Goal: Task Accomplishment & Management: Use online tool/utility

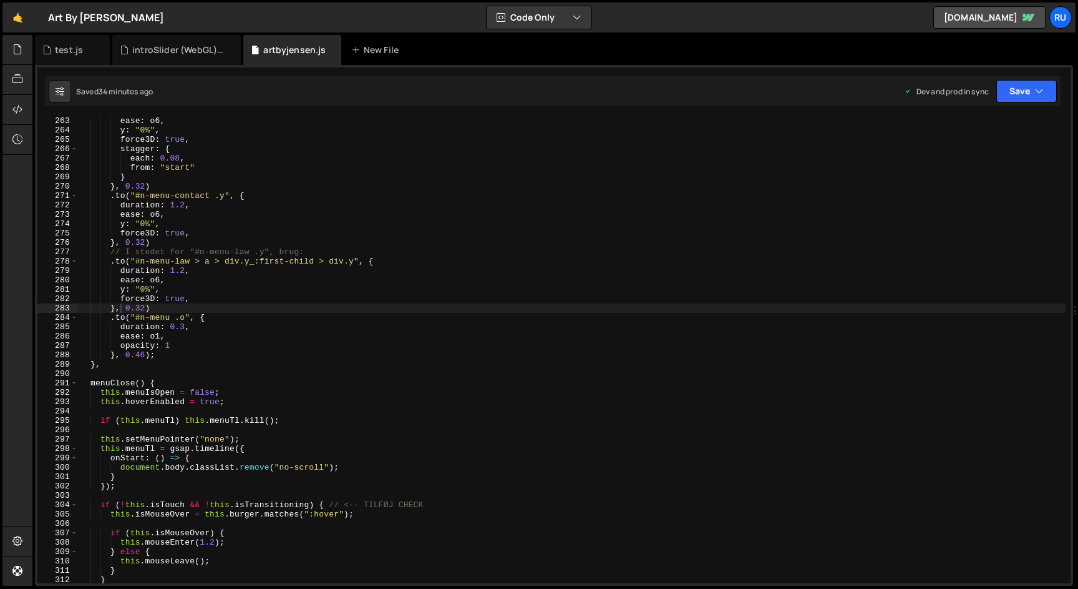
scroll to position [376552, 0]
click at [314, 262] on div "ease : o6 , y : "0%" , force3D : true , stagger : { each : 0.08 , from : "start…" at bounding box center [572, 358] width 988 height 484
click at [243, 258] on div "ease : o6 , y : "0%" , force3D : true , stagger : { each : 0.08 , from : "start…" at bounding box center [572, 358] width 988 height 484
click at [275, 261] on div "ease : o6 , y : "0%" , force3D : true , stagger : { each : 0.08 , from : "start…" at bounding box center [572, 358] width 988 height 484
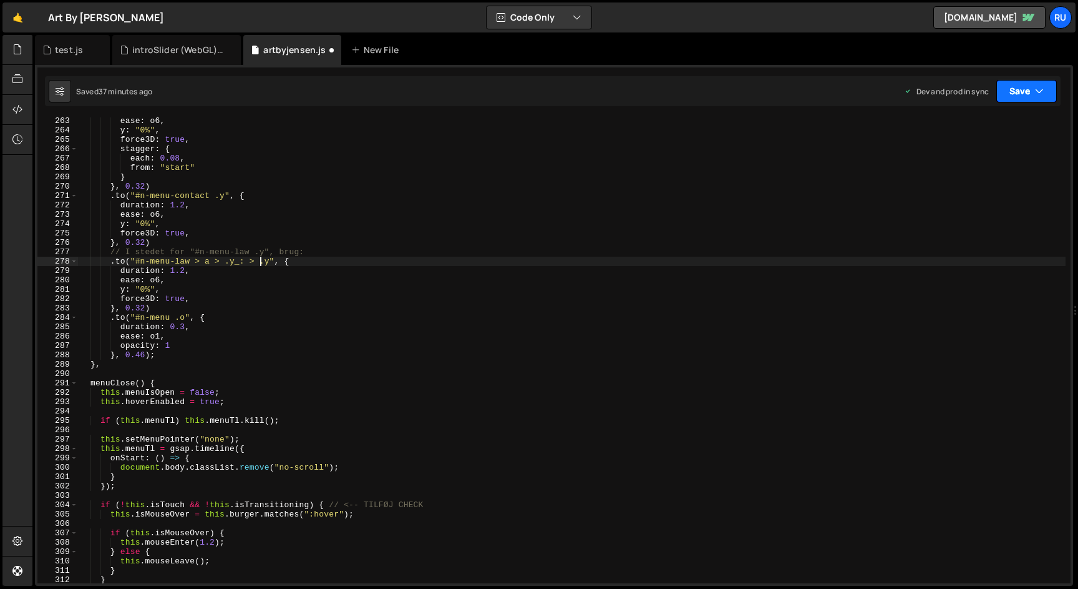
click at [1024, 83] on button "Save" at bounding box center [1027, 91] width 61 height 22
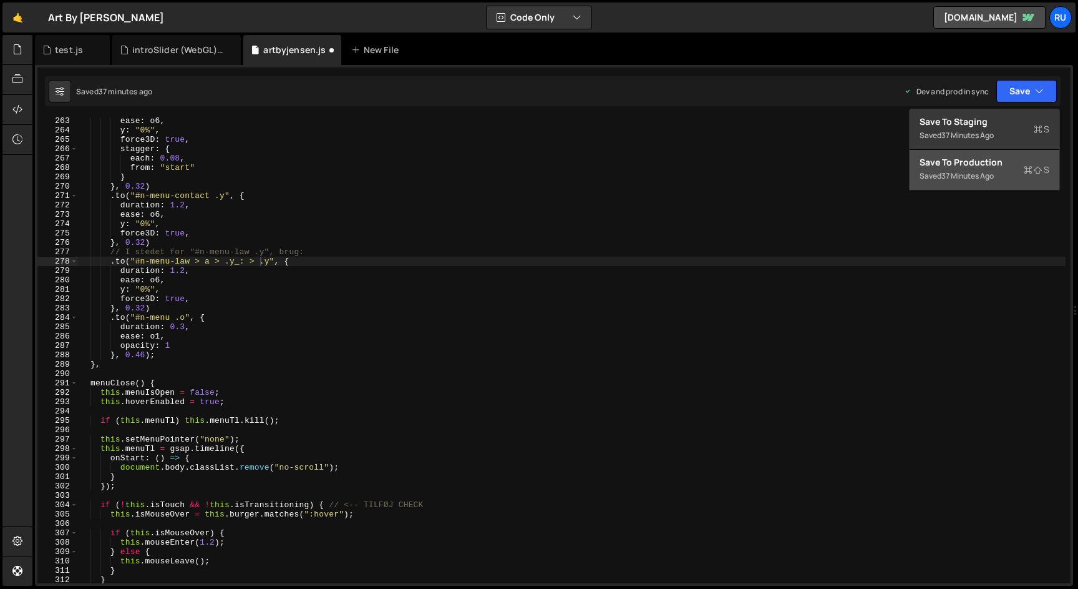
click at [1015, 177] on div "Saved 37 minutes ago" at bounding box center [985, 176] width 130 height 15
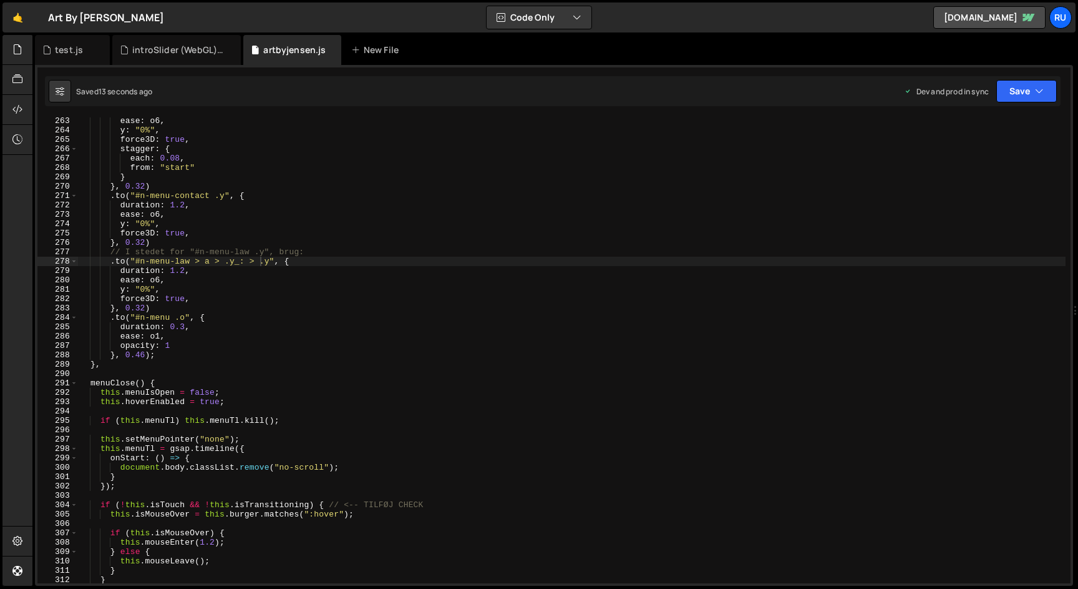
scroll to position [0, 7]
click at [219, 271] on div "ease : o6 , y : "0%" , force3D : true , stagger : { each : 0.08 , from : "start…" at bounding box center [572, 358] width 988 height 484
drag, startPoint x: 259, startPoint y: 263, endPoint x: 137, endPoint y: 261, distance: 122.3
click at [137, 262] on div "ease : o6 , y : "0%" , force3D : true , stagger : { each : 0.08 , from : "start…" at bounding box center [572, 358] width 988 height 484
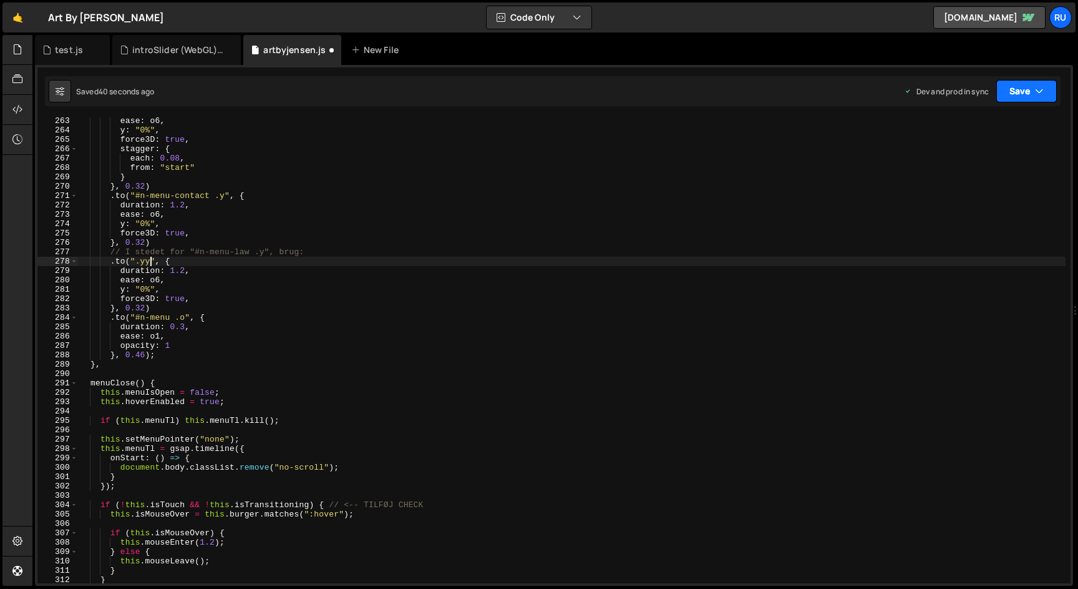
click at [1039, 91] on icon "button" at bounding box center [1039, 91] width 9 height 12
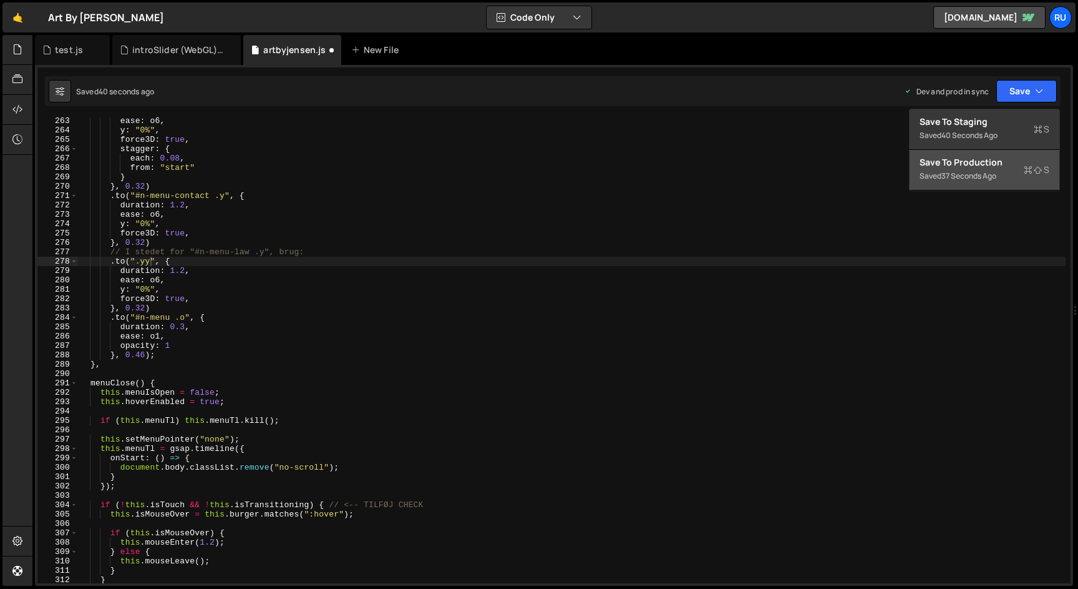
click at [1031, 167] on icon at bounding box center [1028, 170] width 9 height 12
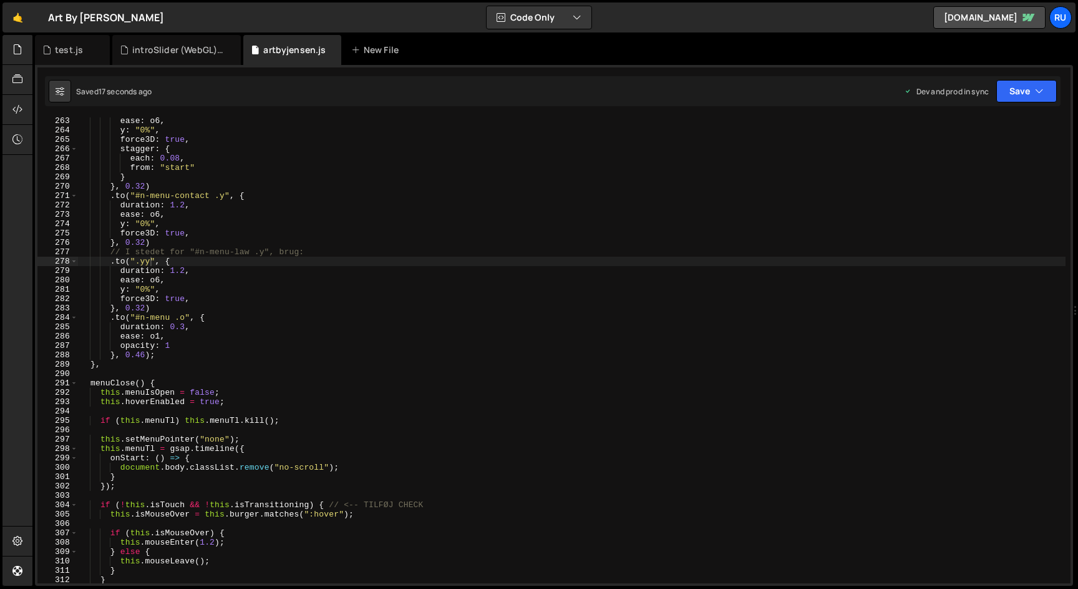
click at [145, 264] on div "ease : o6 , y : "0%" , force3D : true , stagger : { each : 0.08 , from : "start…" at bounding box center [572, 358] width 988 height 484
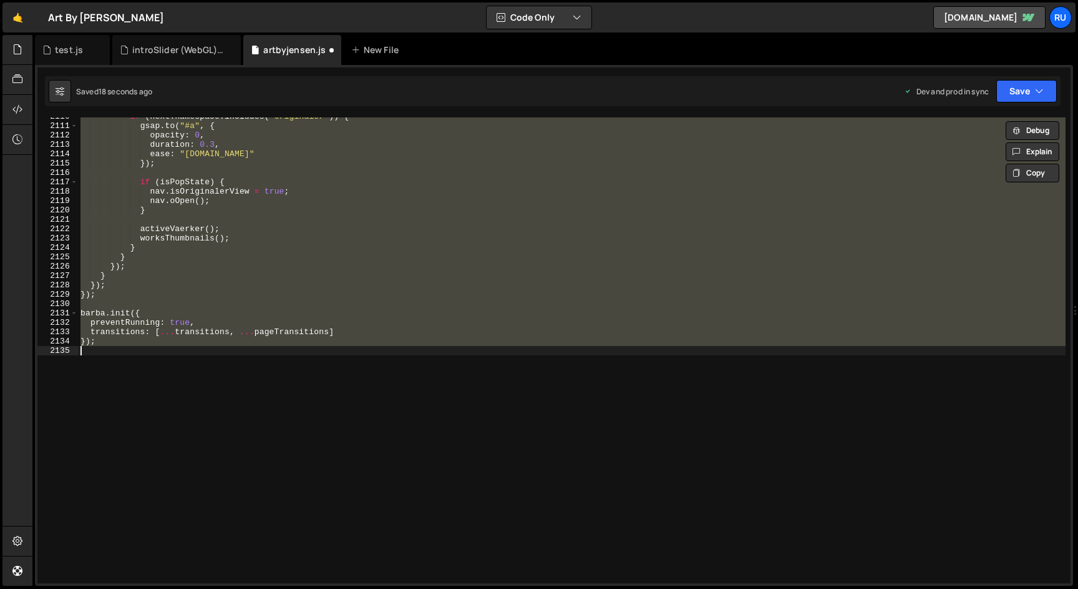
scroll to position [2461, 0]
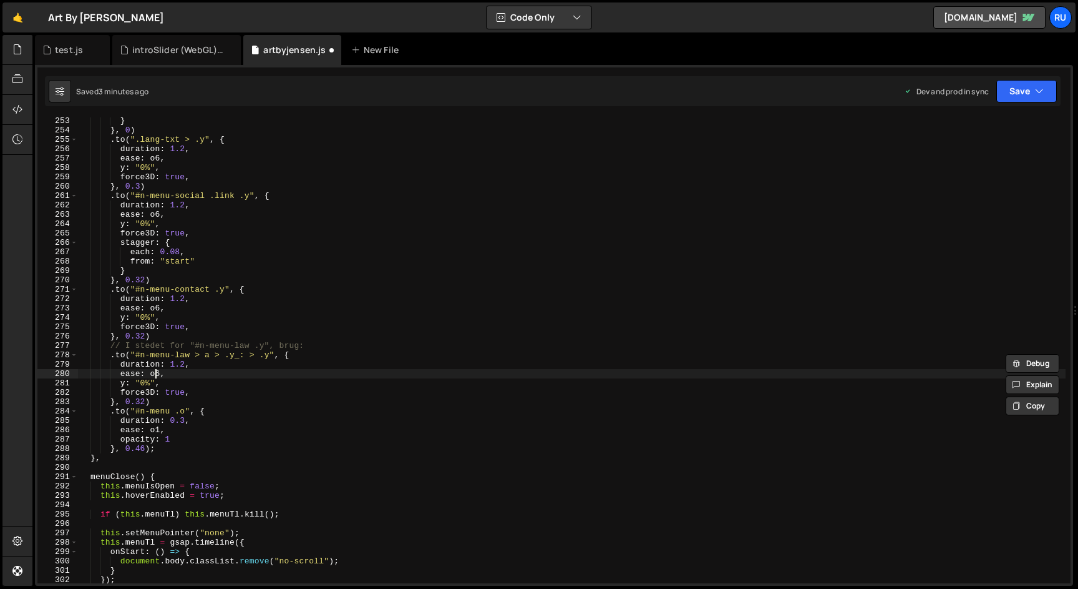
click at [155, 377] on div "} } , 0 ) . to ( ".lang-txt > .y" , { duration : 1.2 , ease : o6 , y : "0%" , f…" at bounding box center [572, 358] width 988 height 484
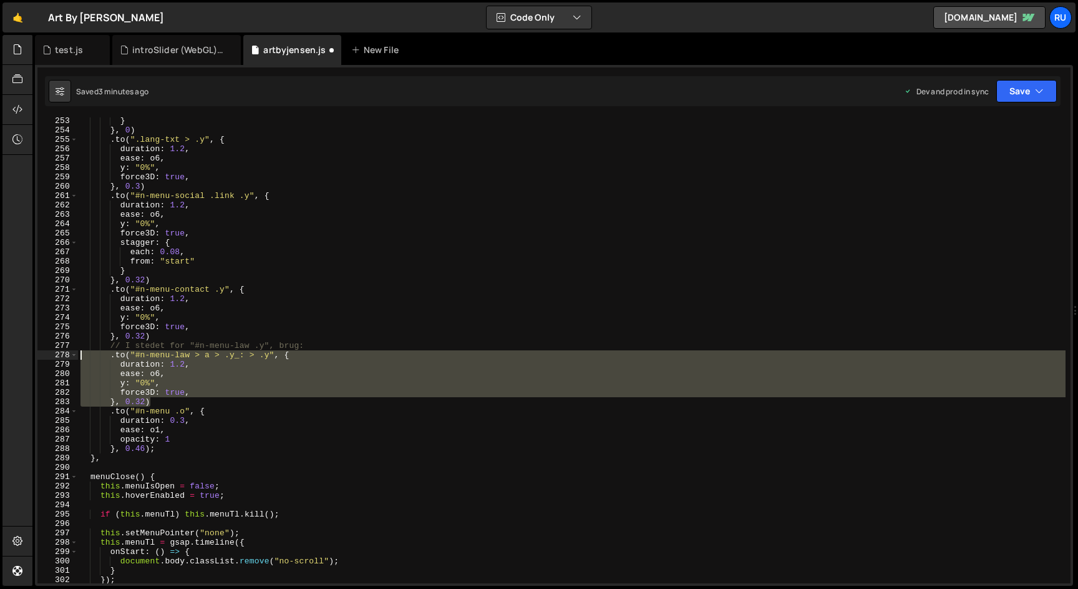
drag, startPoint x: 153, startPoint y: 404, endPoint x: 15, endPoint y: 355, distance: 146.3
click at [15, 355] on div "Hold on a sec... Are you certain you wish to leave this page? Any changes you'v…" at bounding box center [539, 294] width 1078 height 589
paste textarea "}, 0.32)"
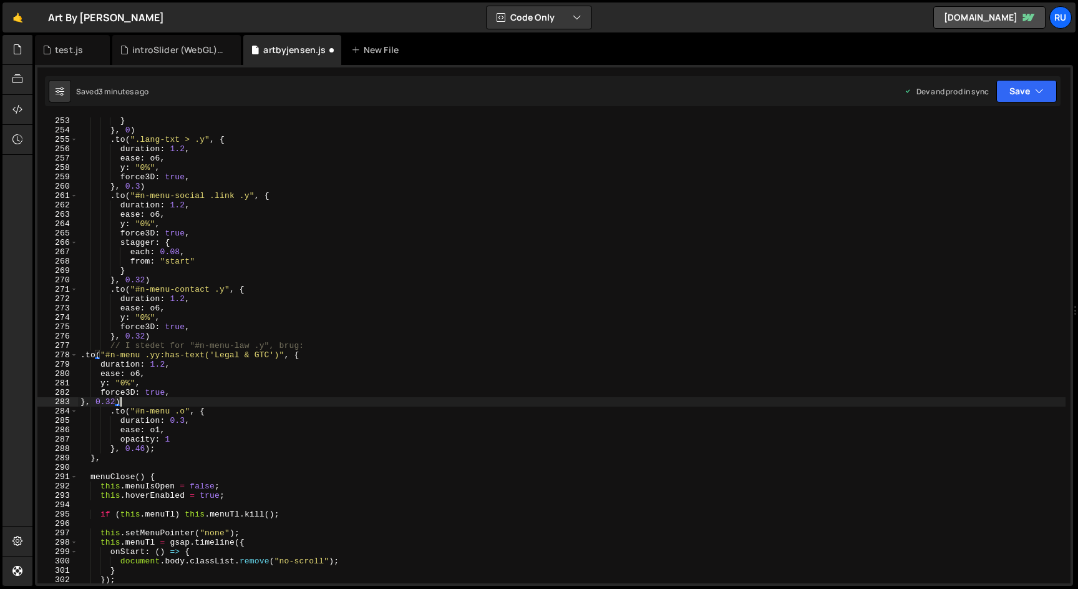
click at [160, 354] on div "} } , 0 ) . to ( ".lang-txt > .y" , { duration : 1.2 , ease : o6 , y : "0%" , f…" at bounding box center [572, 358] width 988 height 484
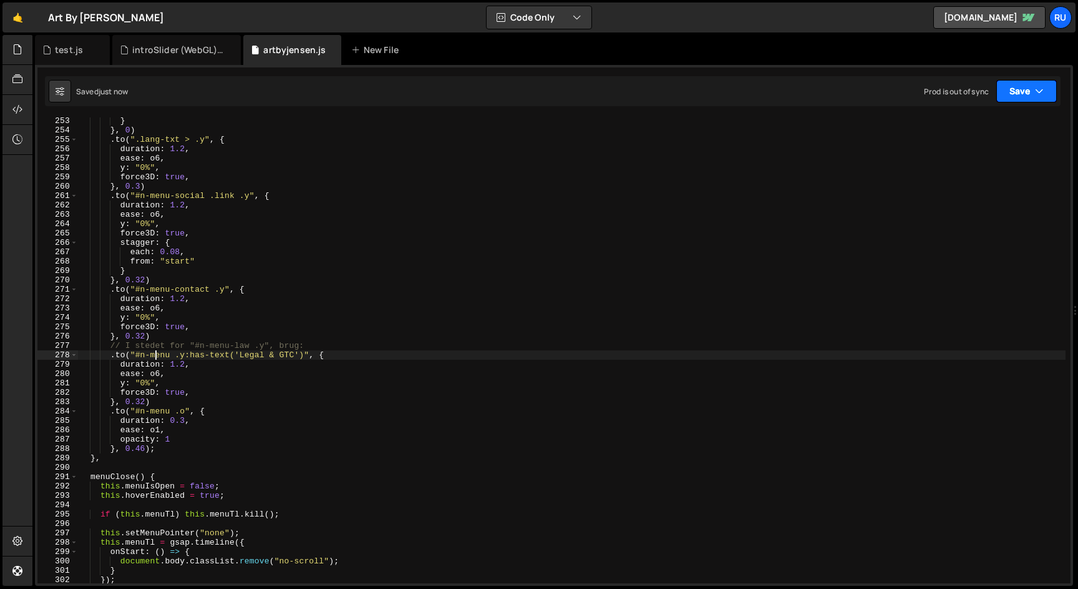
click at [1016, 88] on button "Save" at bounding box center [1027, 91] width 61 height 22
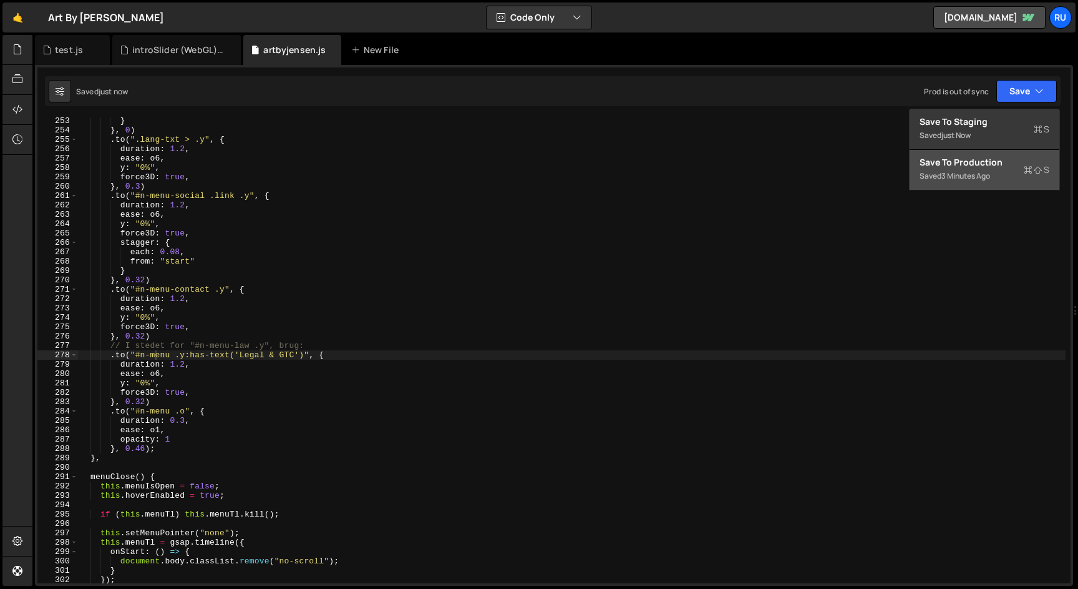
click at [1014, 182] on div "Saved 3 minutes ago" at bounding box center [985, 176] width 130 height 15
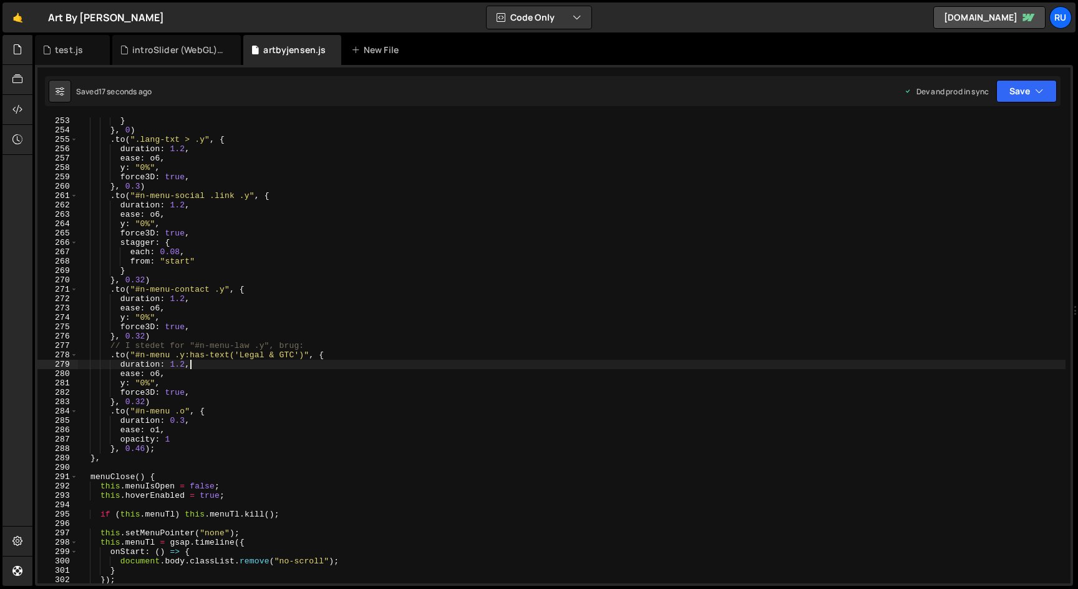
click at [218, 362] on div "} } , 0 ) . to ( ".lang-txt > .y" , { duration : 1.2 , ease : o6 , y : "0%" , f…" at bounding box center [572, 358] width 988 height 484
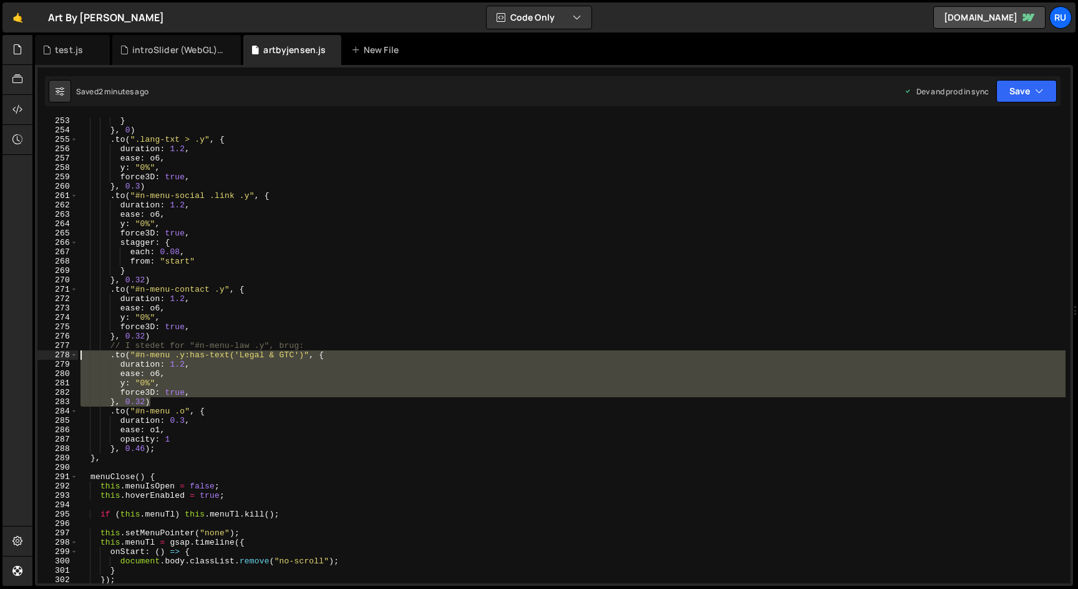
drag, startPoint x: 153, startPoint y: 404, endPoint x: 19, endPoint y: 356, distance: 142.5
click at [19, 356] on div "Hold on a sec... Are you certain you wish to leave this page? Any changes you'v…" at bounding box center [539, 294] width 1078 height 589
paste textarea "}, 0.32)"
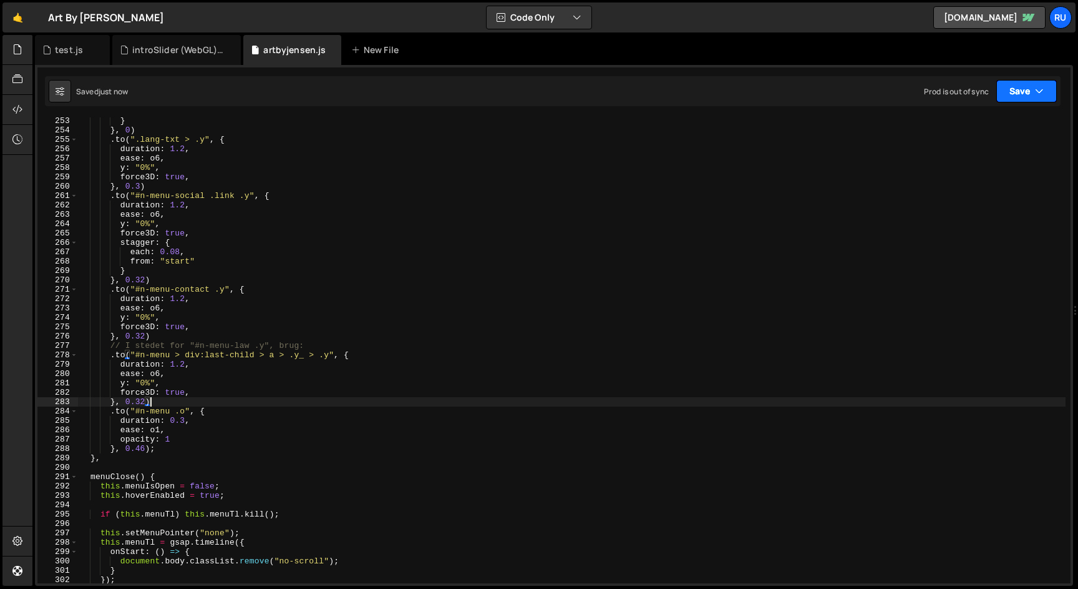
click at [1012, 94] on button "Save" at bounding box center [1027, 91] width 61 height 22
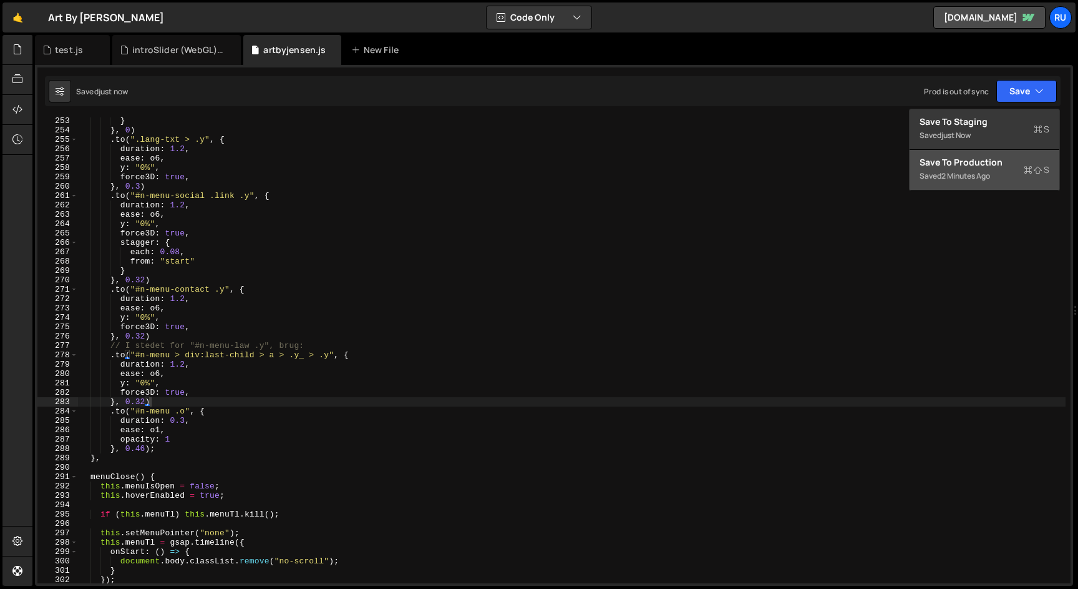
click at [994, 160] on div "Save to Production S" at bounding box center [985, 162] width 130 height 12
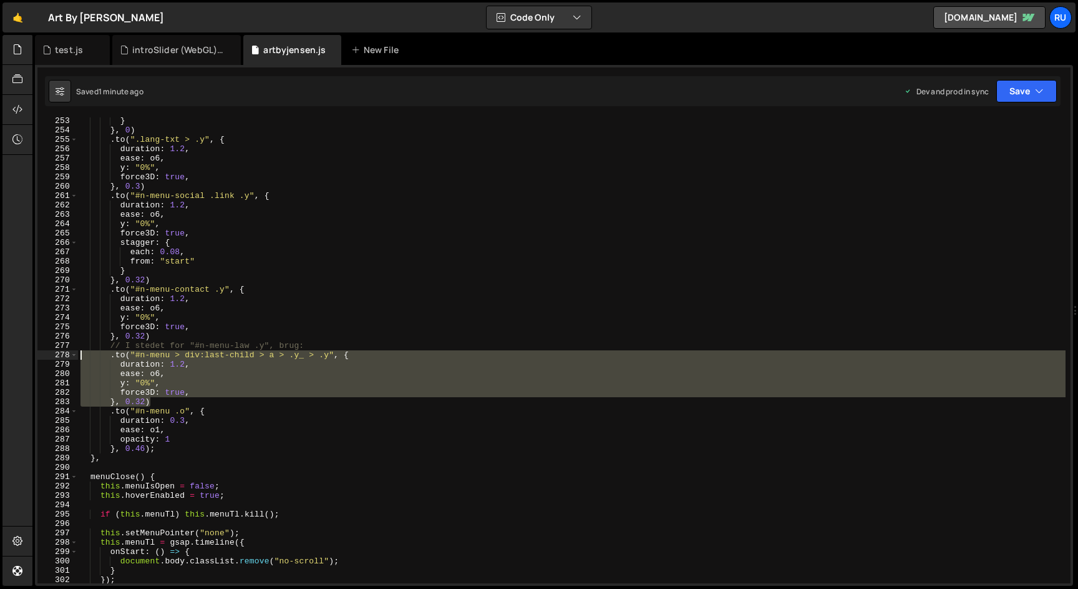
drag, startPoint x: 159, startPoint y: 399, endPoint x: 48, endPoint y: 358, distance: 118.5
click at [48, 358] on div "}, 0.32) 253 254 255 256 257 258 259 260 261 262 263 264 265 266 267 268 269 27…" at bounding box center [554, 350] width 1034 height 466
paste textarea "}, 0.32)"
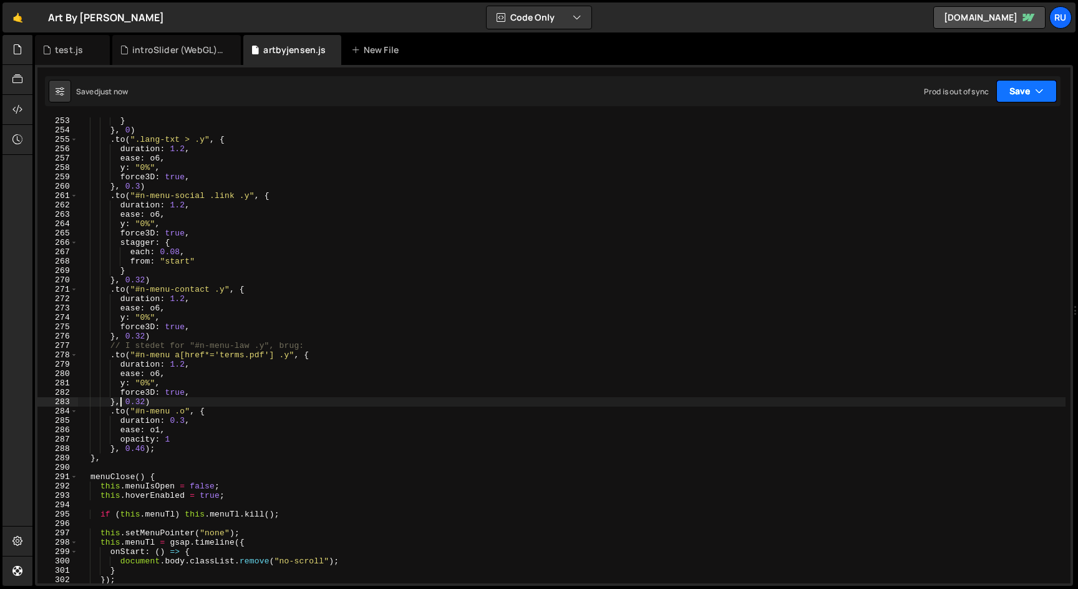
click at [1026, 93] on button "Save" at bounding box center [1027, 91] width 61 height 22
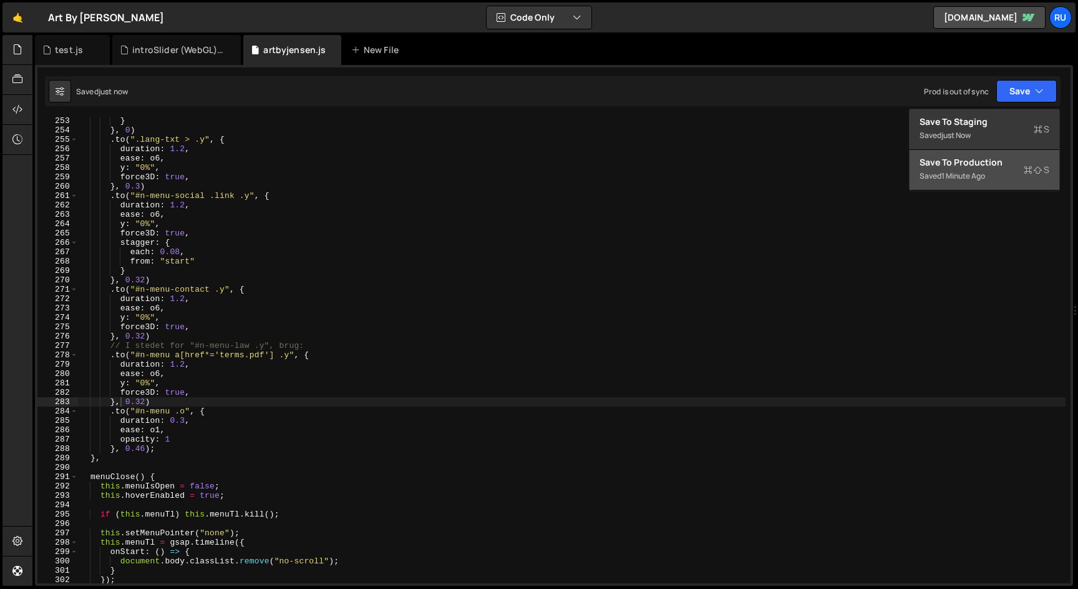
click at [998, 174] on div "Saved 1 minute ago" at bounding box center [985, 176] width 130 height 15
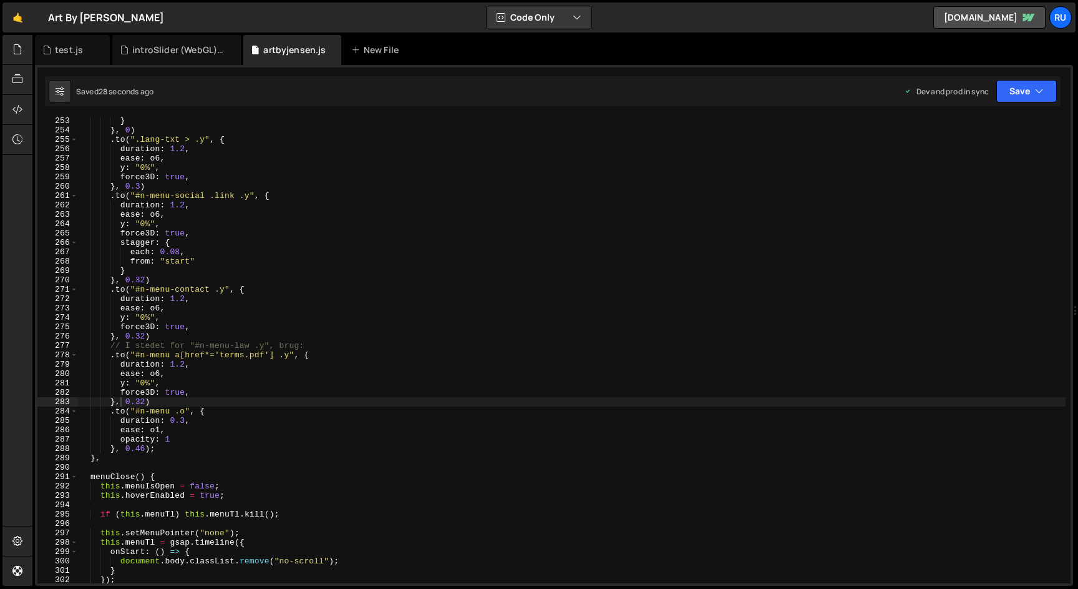
click at [189, 418] on div "} } , 0 ) . to ( ".lang-txt > .y" , { duration : 1.2 , ease : o6 , y : "0%" , f…" at bounding box center [572, 358] width 988 height 484
click at [170, 406] on div "} } , 0 ) . to ( ".lang-txt > .y" , { duration : 1.2 , ease : o6 , y : "0%" , f…" at bounding box center [572, 358] width 988 height 484
click at [190, 372] on div "} } , 0 ) . to ( ".lang-txt > .y" , { duration : 1.2 , ease : o6 , y : "0%" , f…" at bounding box center [572, 358] width 988 height 484
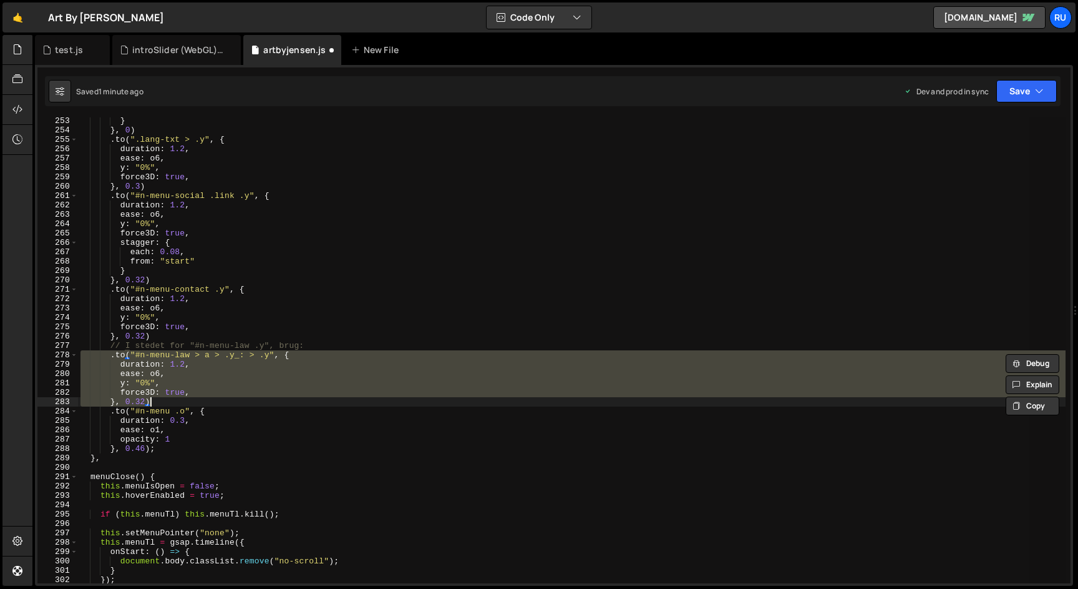
click at [210, 371] on div "} } , 0 ) . to ( ".lang-txt > .y" , { duration : 1.2 , ease : o6 , y : "0%" , f…" at bounding box center [572, 350] width 988 height 466
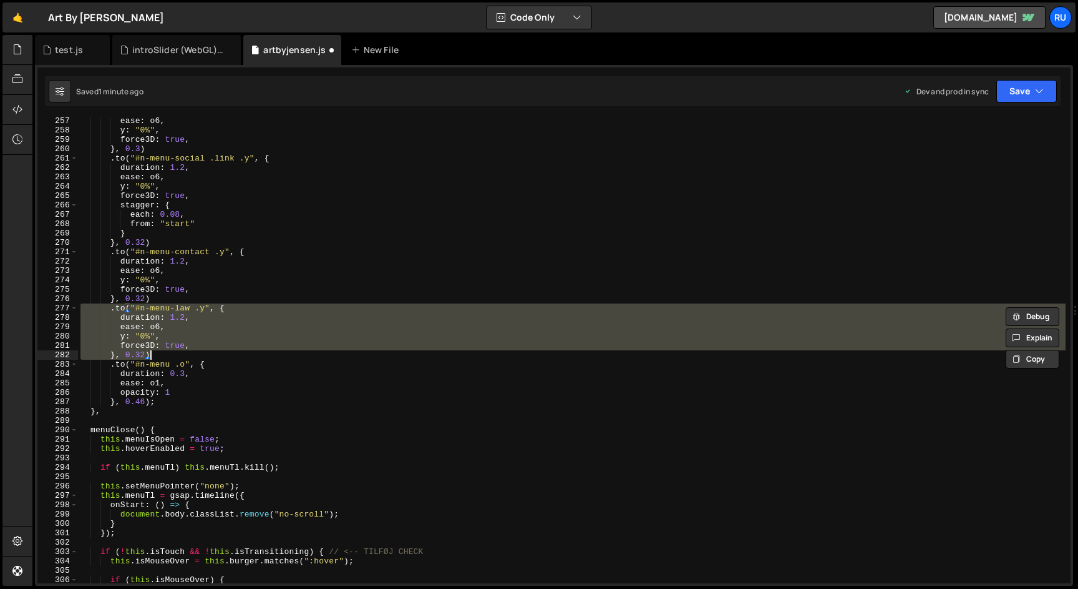
scroll to position [2500, 0]
click at [205, 338] on div "ease : o6 , y : "0%" , force3D : true , } , 0.3 ) . to ( "#n-menu-social .link …" at bounding box center [572, 350] width 988 height 466
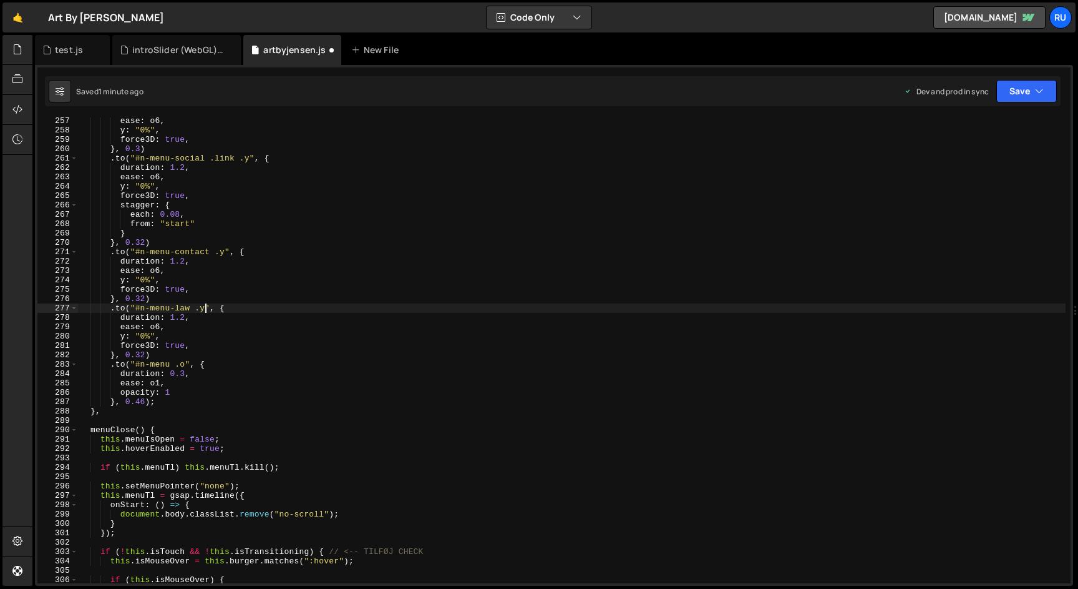
click at [204, 310] on div "ease : o6 , y : "0%" , force3D : true , } , 0.3 ) . to ( "#n-menu-social .link …" at bounding box center [572, 358] width 988 height 484
click at [209, 307] on div "ease : o6 , y : "0%" , force3D : true , } , 0.3 ) . to ( "#n-menu-social .link …" at bounding box center [572, 358] width 988 height 484
drag, startPoint x: 195, startPoint y: 308, endPoint x: 136, endPoint y: 308, distance: 58.7
click at [136, 308] on div "ease : o6 , y : "0%" , force3D : true , } , 0.3 ) . to ( "#n-menu-social .link …" at bounding box center [572, 358] width 988 height 484
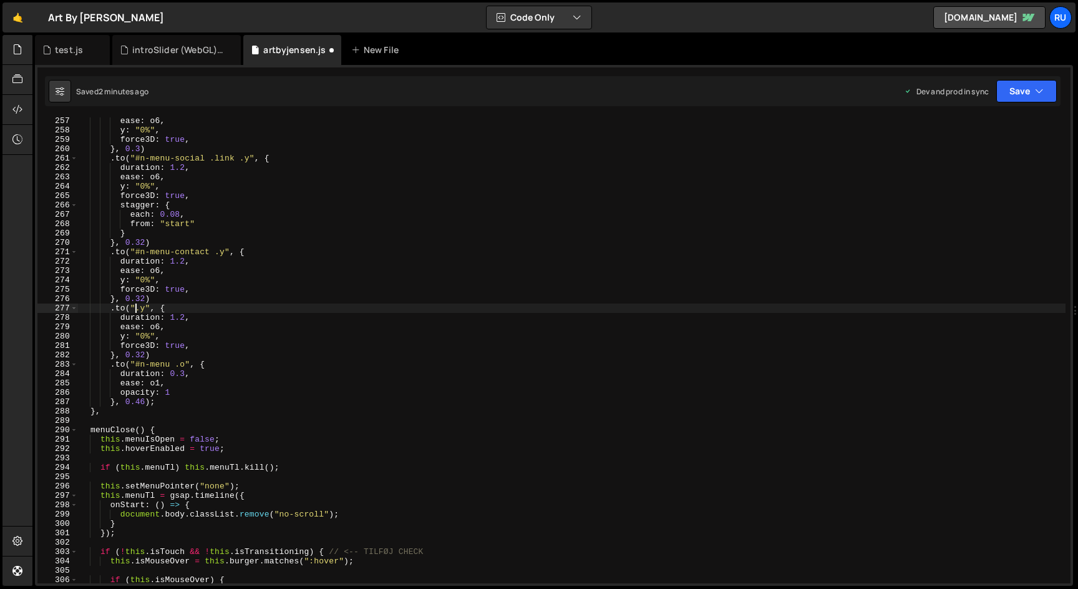
scroll to position [0, 6]
click at [1026, 92] on button "Save" at bounding box center [1027, 91] width 61 height 22
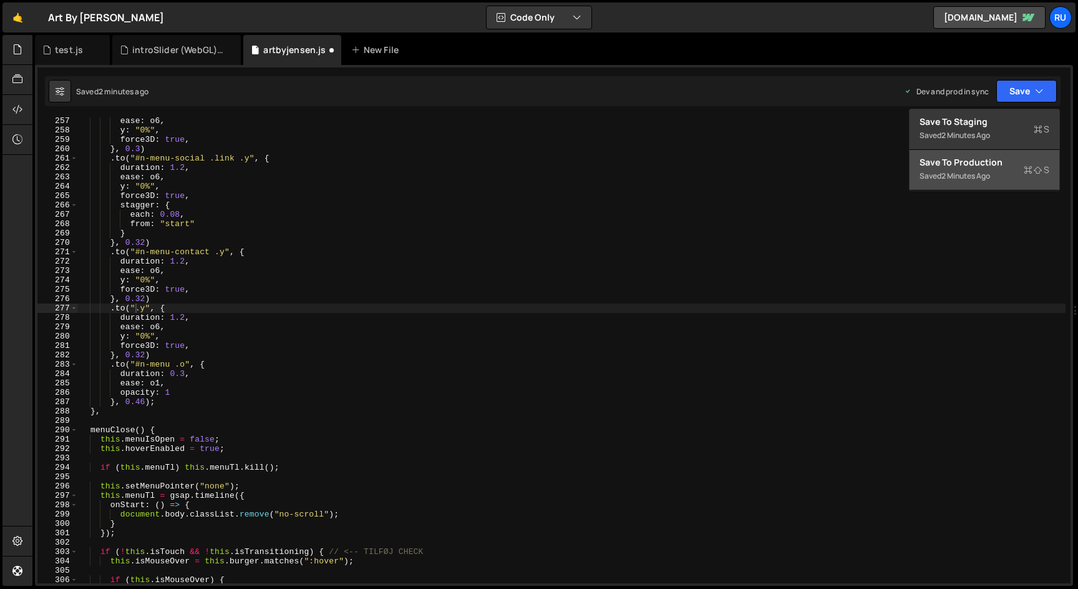
click at [997, 169] on div "Saved 2 minutes ago" at bounding box center [985, 176] width 130 height 15
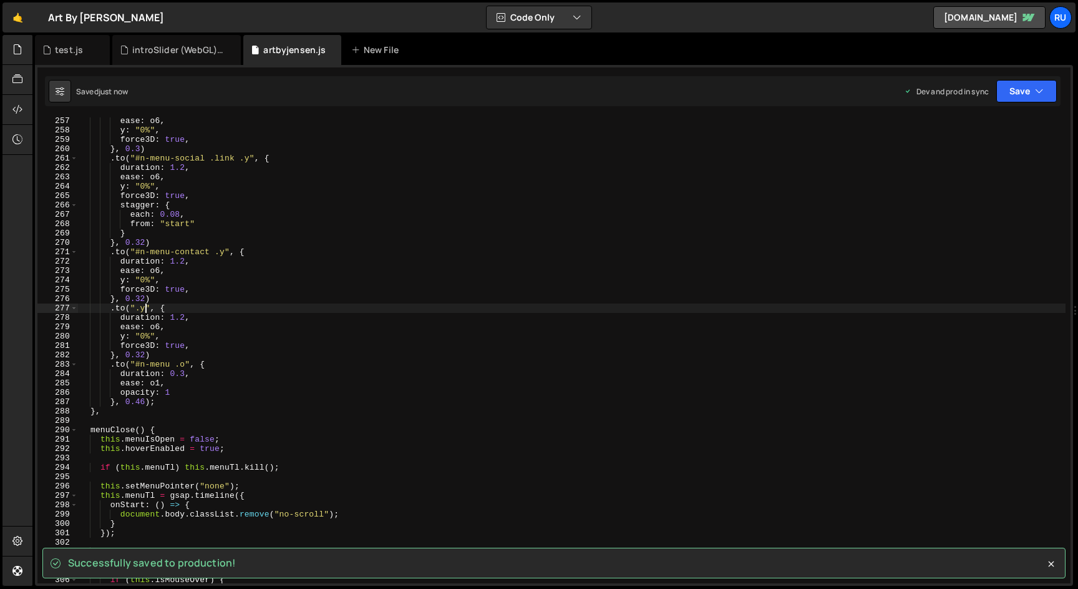
click at [143, 306] on div "ease : o6 , y : "0%" , force3D : true , } , 0.3 ) . to ( "#n-menu-social .link …" at bounding box center [572, 358] width 988 height 484
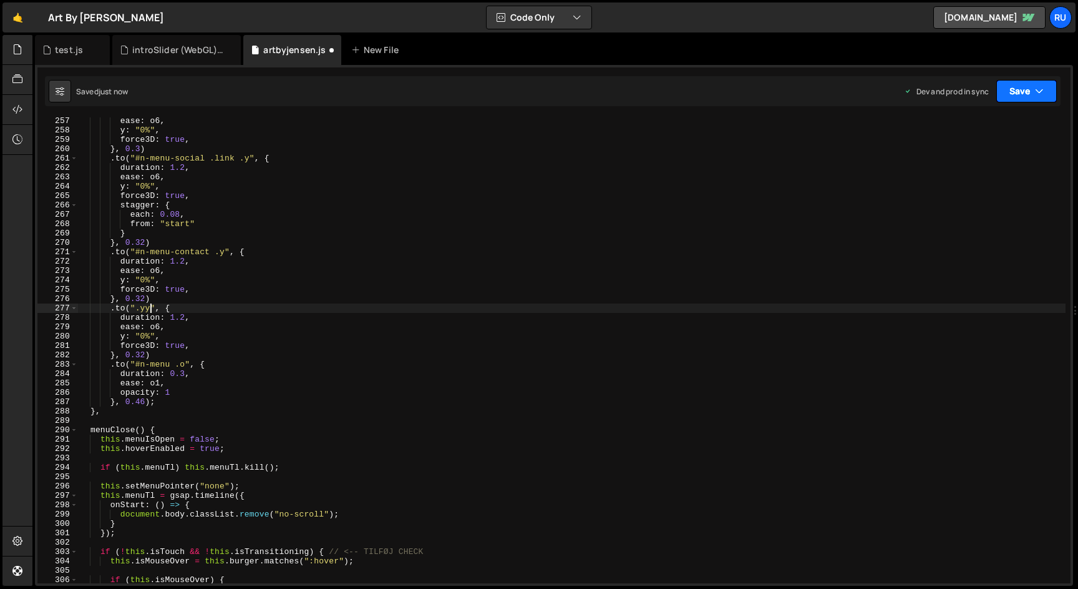
click at [1045, 90] on button "Save" at bounding box center [1027, 91] width 61 height 22
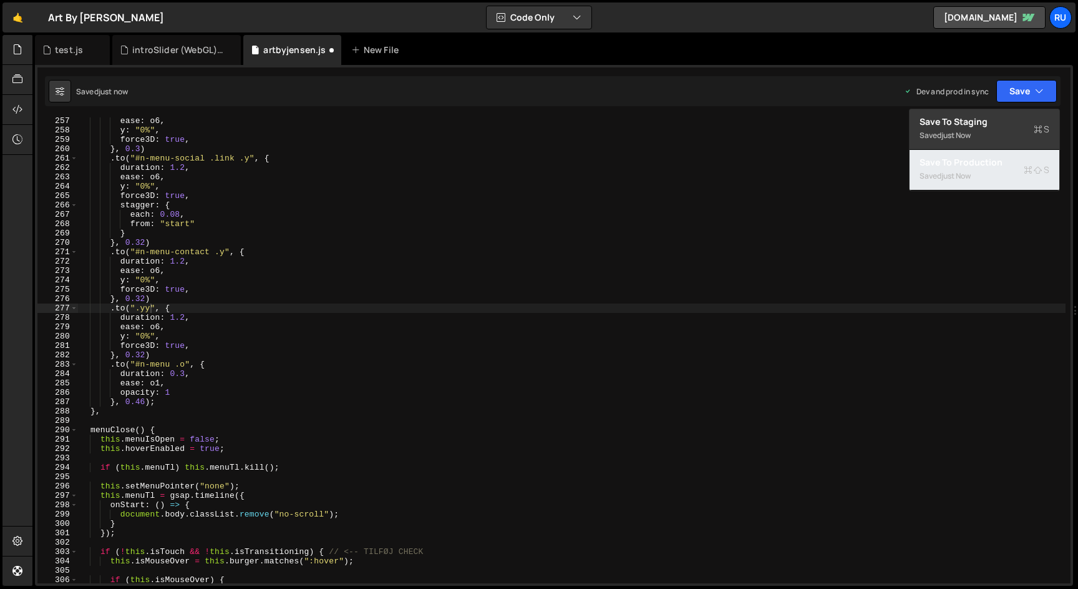
click at [1015, 170] on div "Saved just now" at bounding box center [985, 176] width 130 height 15
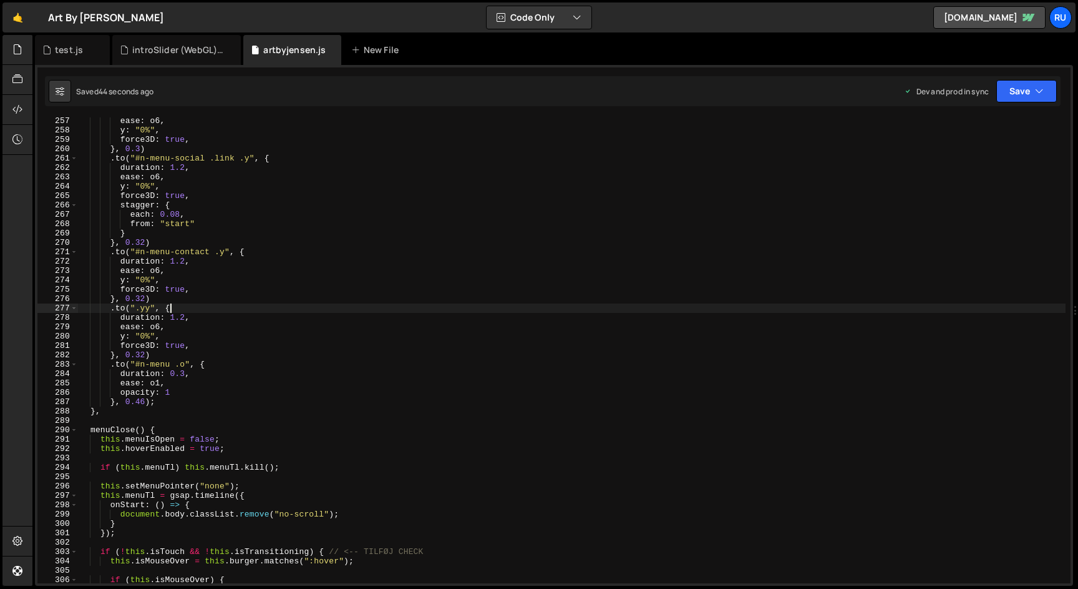
click at [190, 311] on div "ease : o6 , y : "0%" , force3D : true , } , 0.3 ) . to ( "#n-menu-social .link …" at bounding box center [572, 358] width 988 height 484
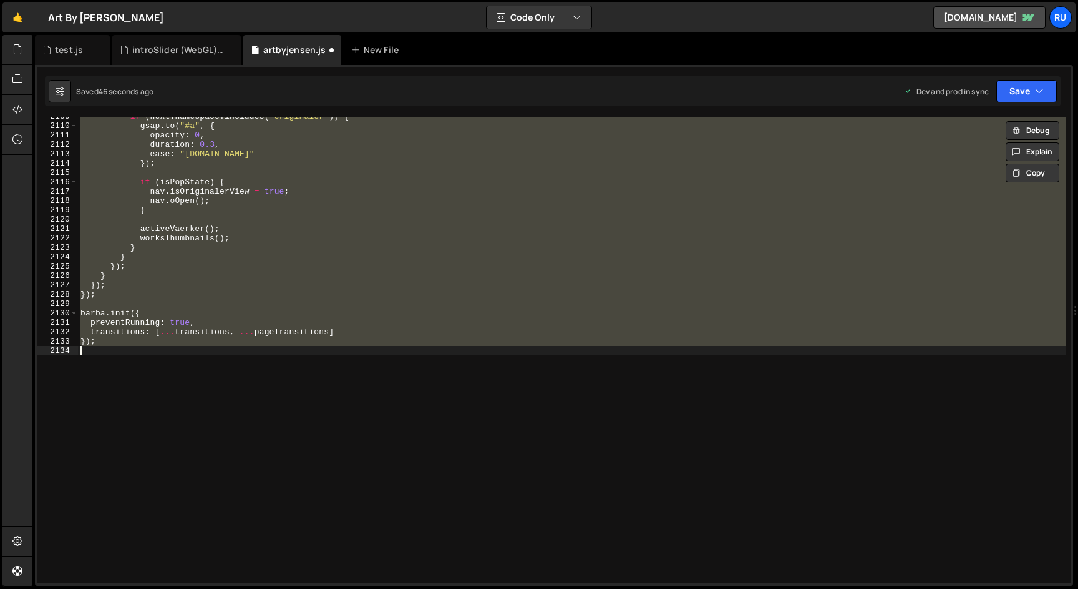
scroll to position [2453, 0]
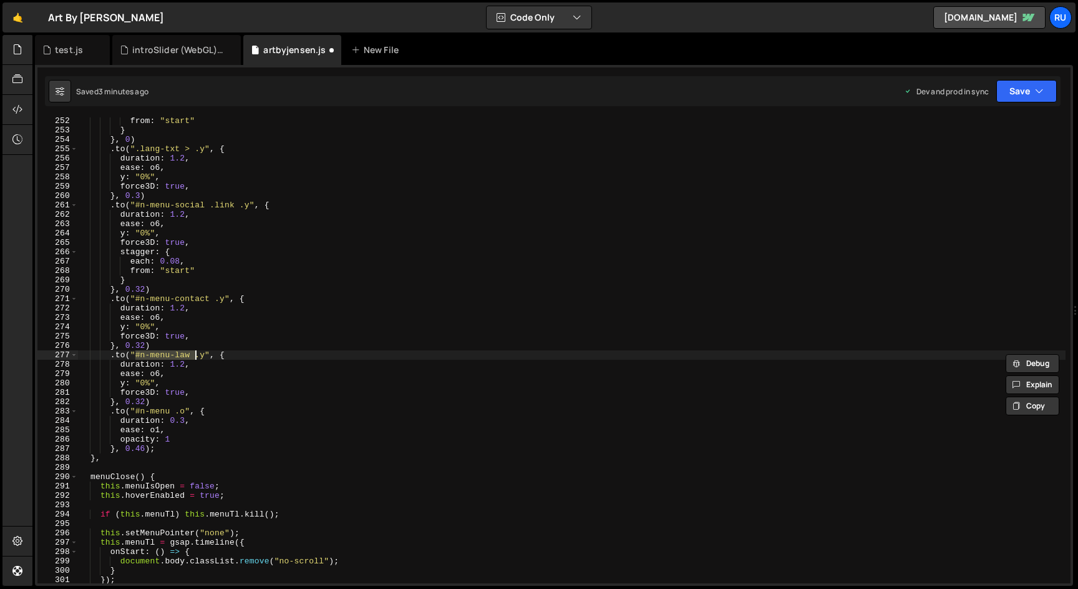
click at [158, 405] on div "from : "start" } } , 0 ) . to ( ".lang-txt > .y" , { duration : 1.2 , ease : o6…" at bounding box center [572, 358] width 988 height 484
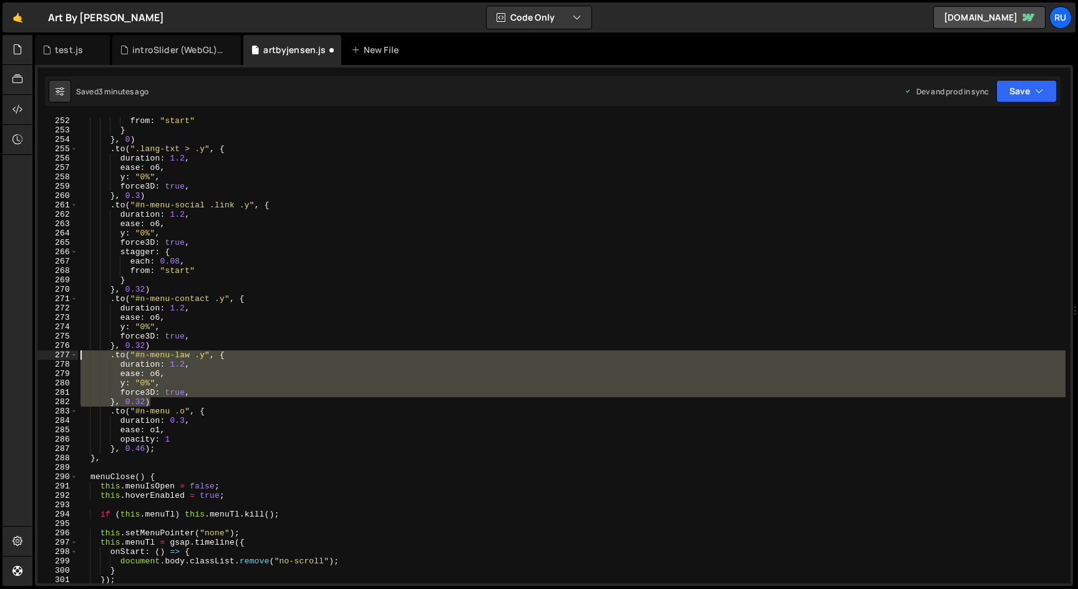
drag, startPoint x: 166, startPoint y: 403, endPoint x: 32, endPoint y: 353, distance: 142.6
click at [32, 353] on div "Files New File Javascript files 1 artbyjensen.js 0 0 introSlider (WebGL).js 0 0…" at bounding box center [555, 310] width 1046 height 551
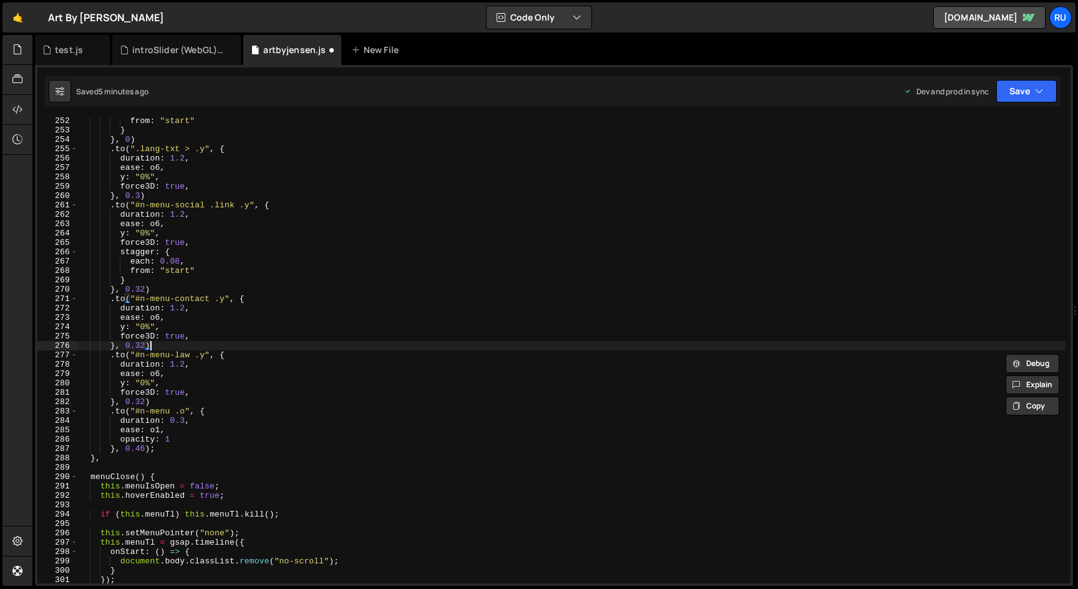
click at [195, 346] on div "from : "start" } } , 0 ) . to ( ".lang-txt > .y" , { duration : 1.2 , ease : o6…" at bounding box center [572, 358] width 988 height 484
drag, startPoint x: 257, startPoint y: 355, endPoint x: 0, endPoint y: 354, distance: 257.1
click at [0, 354] on div "Hold on a sec... Are you certain you wish to leave this page? Any changes you'v…" at bounding box center [539, 294] width 1078 height 589
paste textarea ".to("#n-menu-law a"
click at [1015, 86] on button "Save" at bounding box center [1027, 91] width 61 height 22
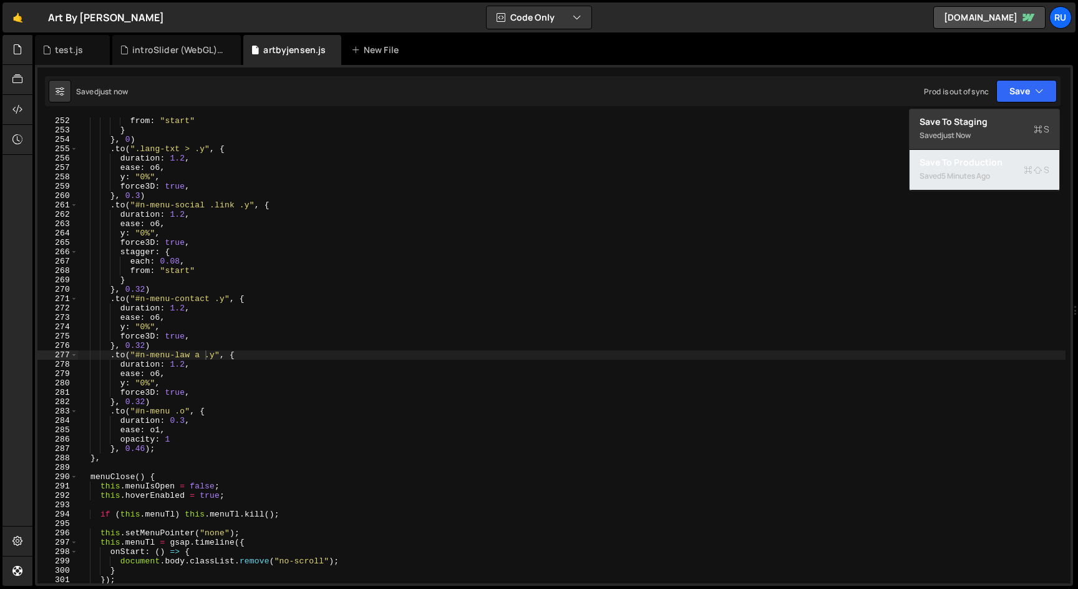
click at [999, 175] on div "Saved 5 minutes ago" at bounding box center [985, 176] width 130 height 15
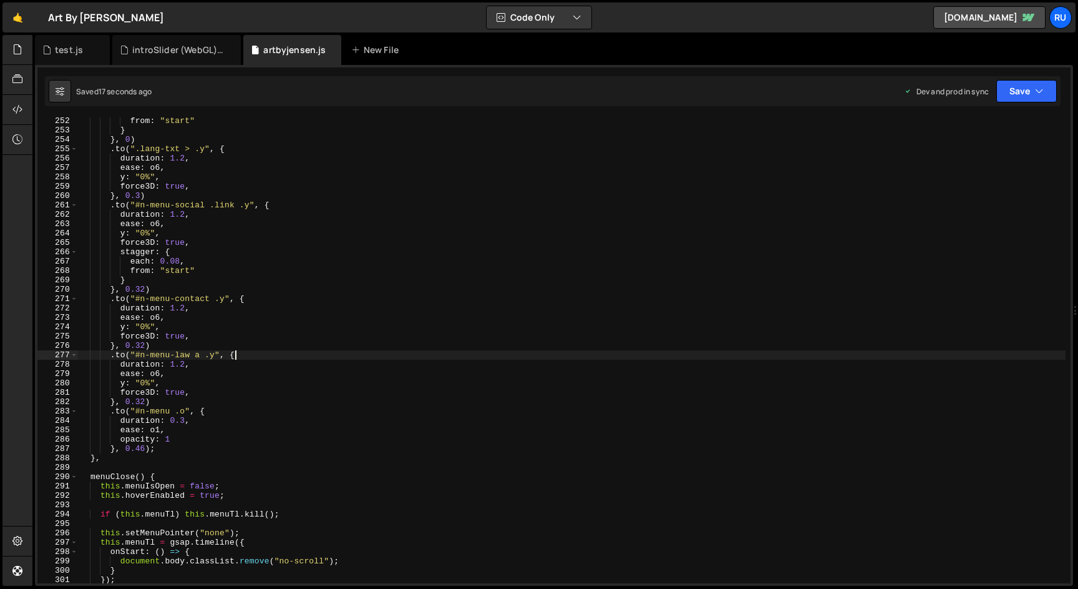
click at [253, 354] on div "from : "start" } } , 0 ) . to ( ".lang-txt > .y" , { duration : 1.2 , ease : o6…" at bounding box center [572, 358] width 988 height 484
drag, startPoint x: 273, startPoint y: 354, endPoint x: 20, endPoint y: 354, distance: 252.8
click at [20, 354] on div "Hold on a sec... Are you certain you wish to leave this page? Any changes you'v…" at bounding box center [539, 294] width 1078 height 589
paste textarea ".to("#n-menu-law a > div >"
click at [1017, 87] on button "Save" at bounding box center [1027, 91] width 61 height 22
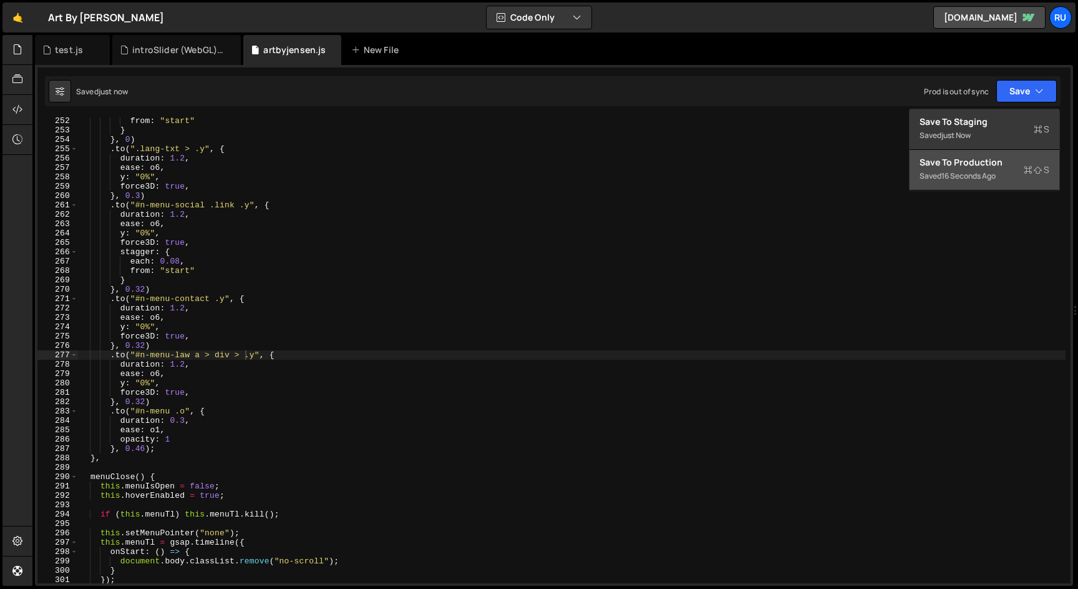
click at [1017, 167] on div "Save to Production S" at bounding box center [985, 162] width 130 height 12
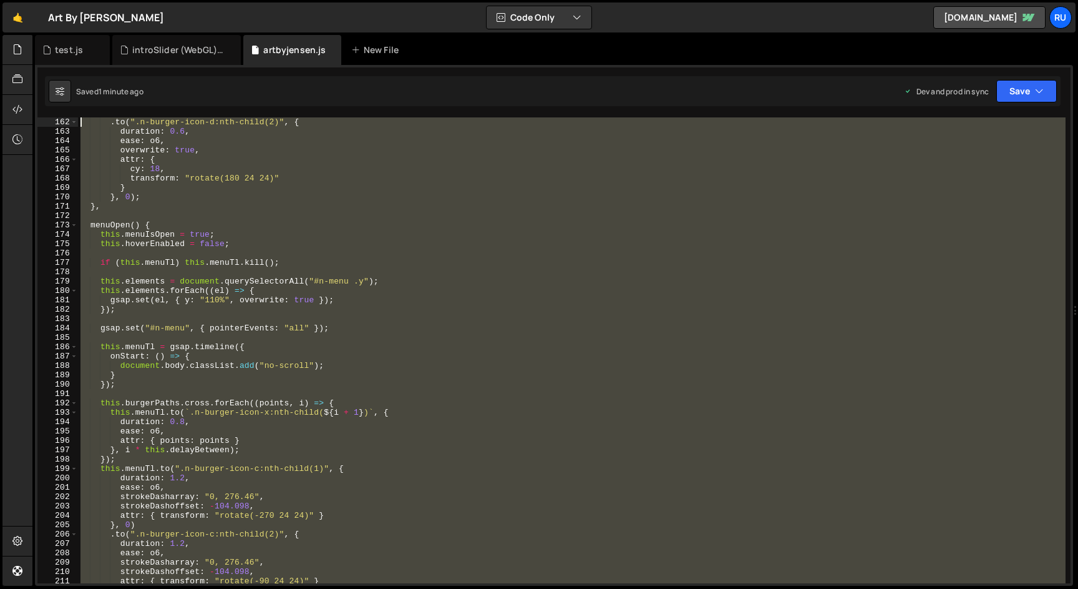
scroll to position [1591, 0]
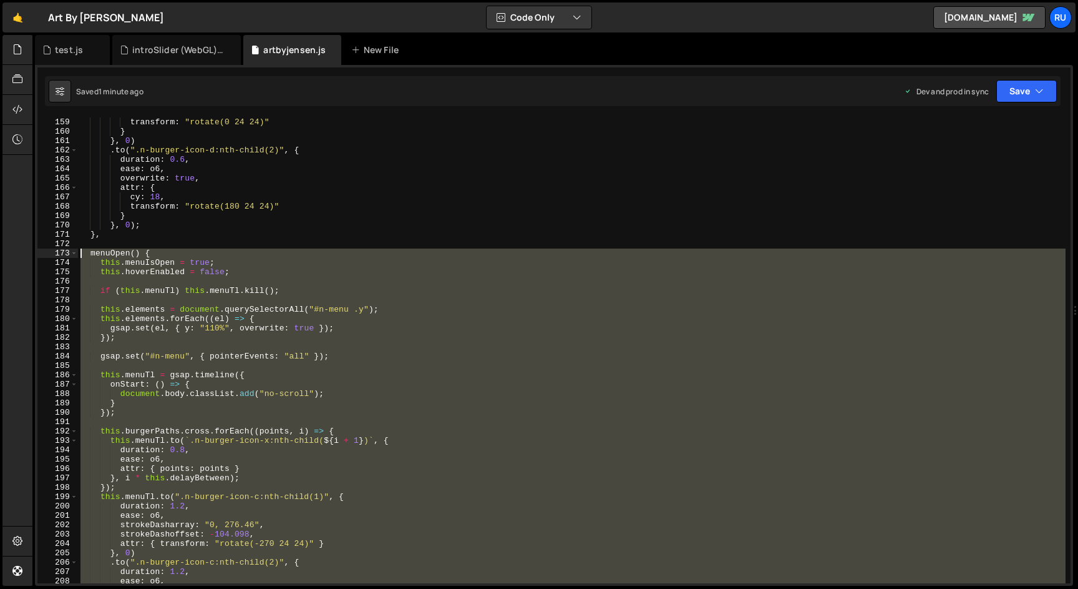
drag, startPoint x: 104, startPoint y: 454, endPoint x: 54, endPoint y: 253, distance: 206.6
click at [54, 253] on div "}, 159 160 161 162 163 164 165 166 167 168 169 170 171 172 173 174 175 176 177 …" at bounding box center [554, 350] width 1034 height 466
type textarea "this.elements = document.querySelectorAll("#n-menu .y");"
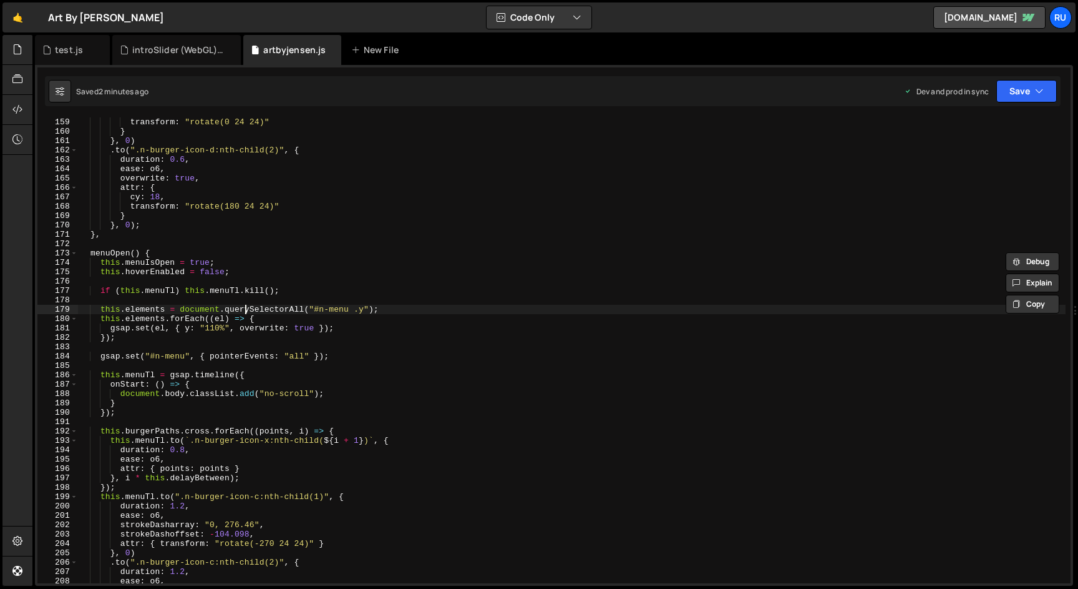
click at [243, 308] on div "transform : "rotate(0 24 24)" } } , 0 ) . to ( ".n-burger-icon-d:nth-child(2)" …" at bounding box center [572, 359] width 988 height 484
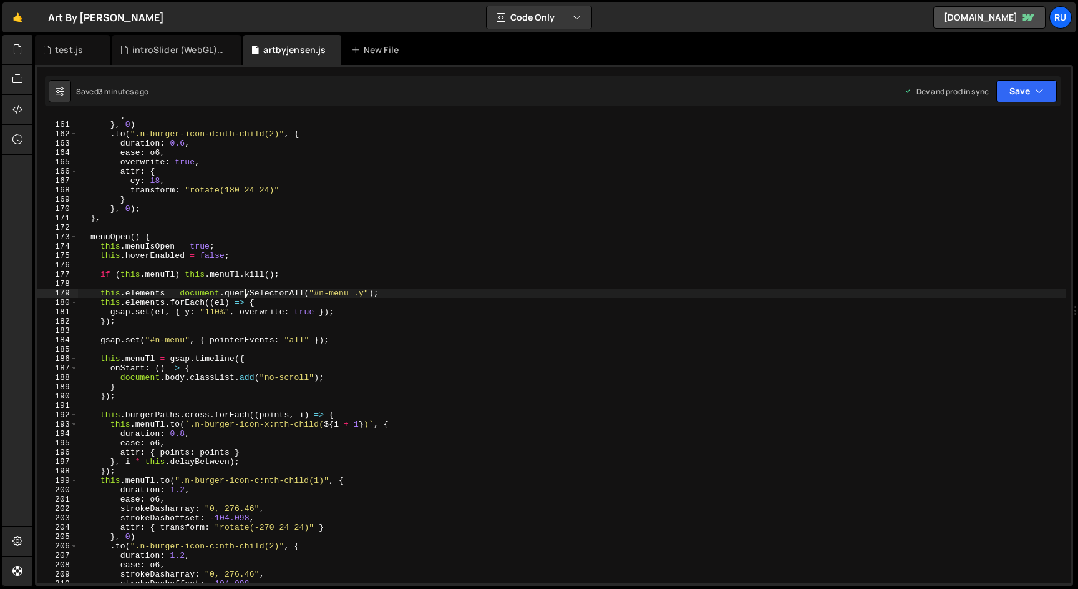
scroll to position [1641, 0]
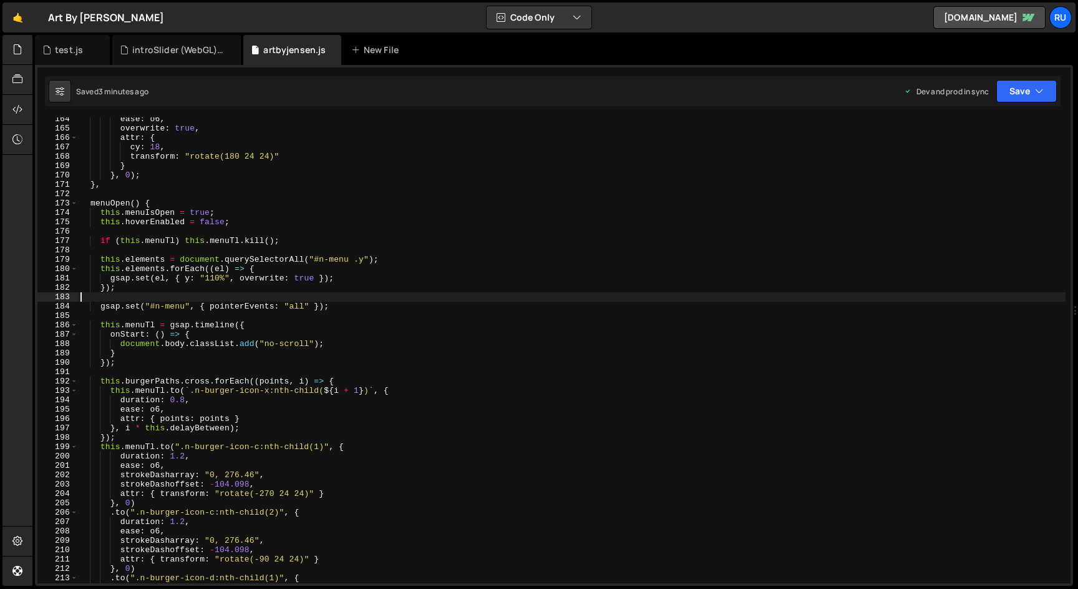
click at [291, 296] on div "ease : o6 , overwrite : true , attr : { cy : 18 , transform : "rotate(180 24 24…" at bounding box center [572, 356] width 988 height 484
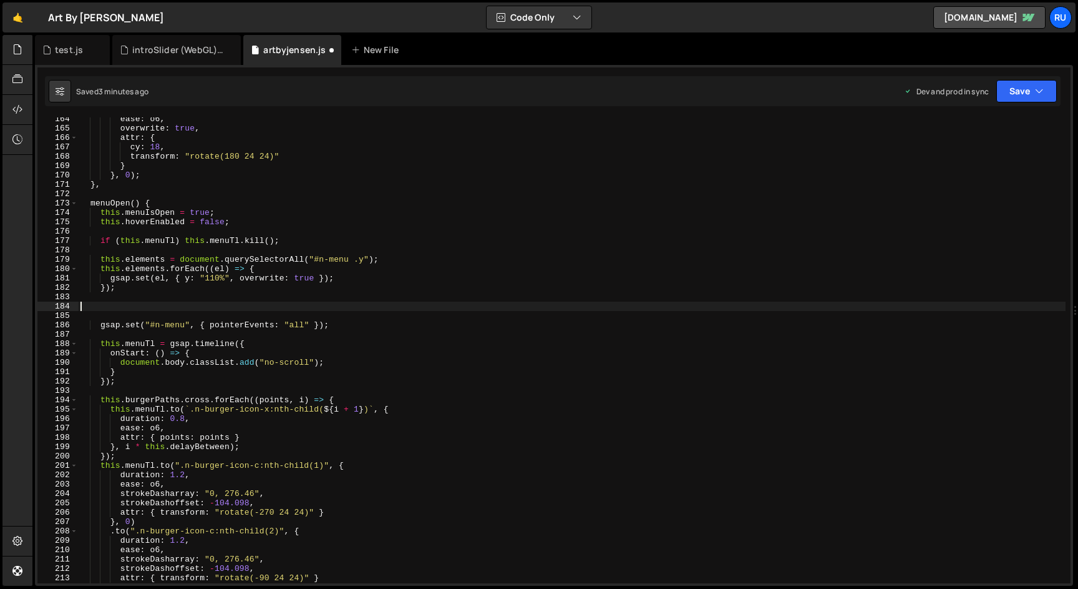
paste textarea "}"
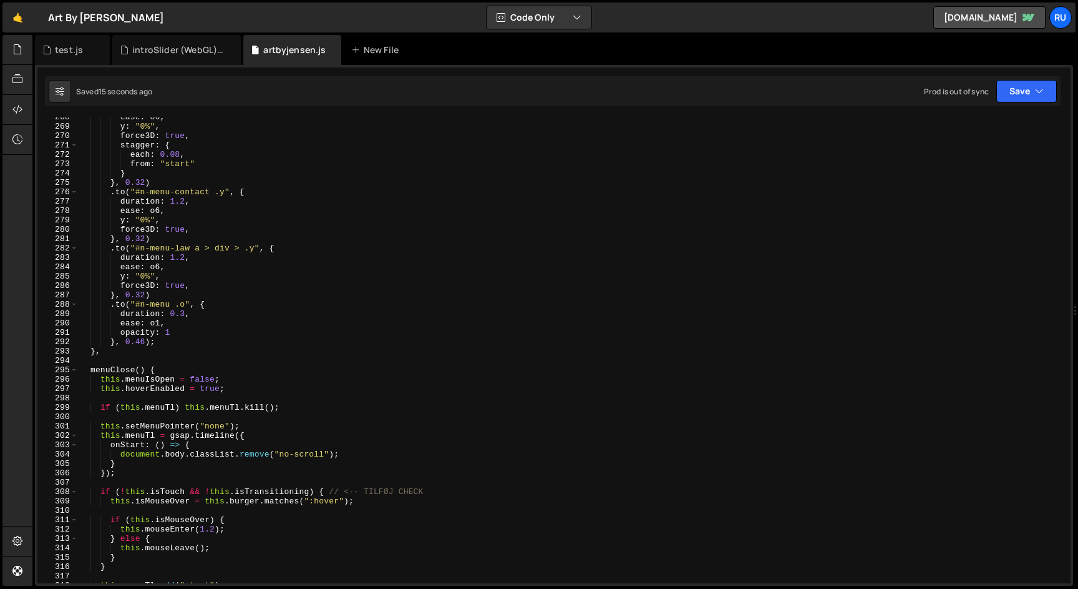
scroll to position [2607, 0]
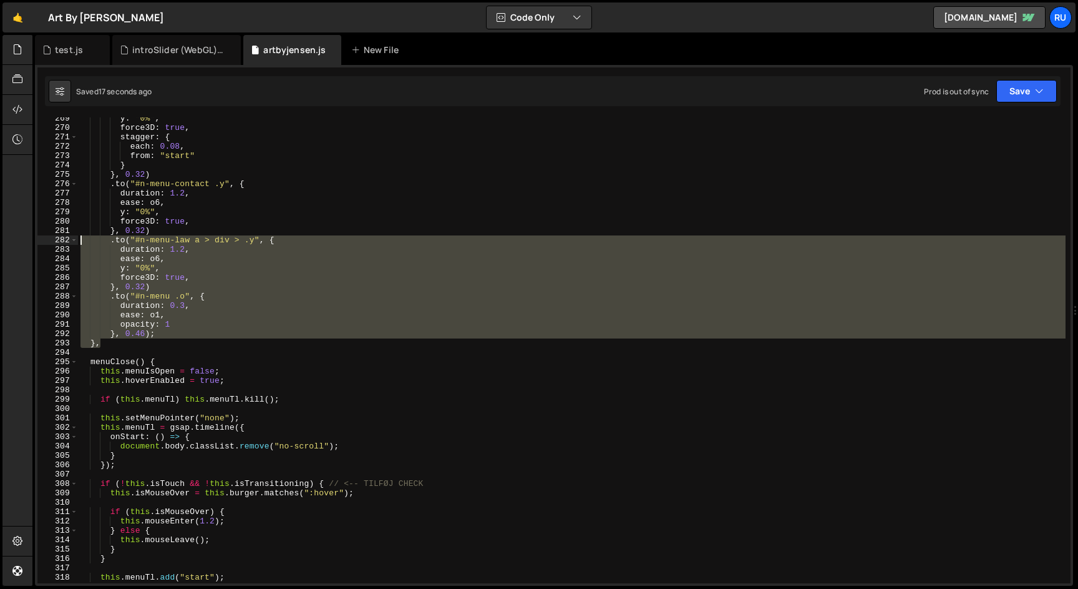
drag, startPoint x: 111, startPoint y: 343, endPoint x: 41, endPoint y: 238, distance: 125.8
click at [41, 238] on div "} 269 270 271 272 273 274 275 276 277 278 279 280 281 282 283 284 285 286 287 2…" at bounding box center [554, 350] width 1034 height 466
paste textarea "}"
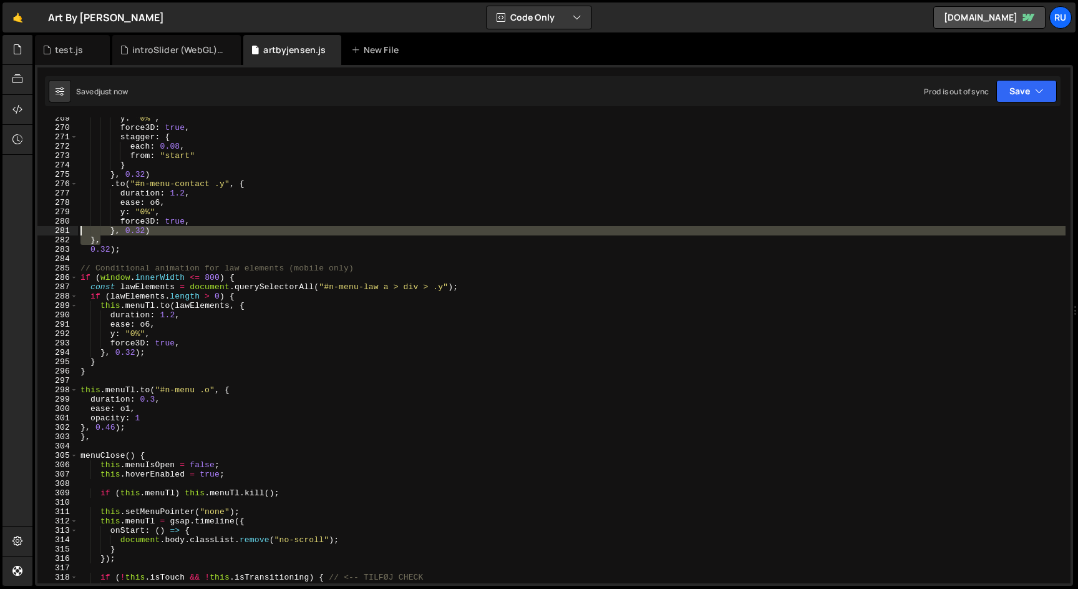
drag, startPoint x: 127, startPoint y: 240, endPoint x: 11, endPoint y: 232, distance: 116.4
click at [11, 232] on div "Hold on a sec... Are you certain you wish to leave this page? Any changes you'v…" at bounding box center [539, 294] width 1078 height 589
type textarea "}, 0.32) },"
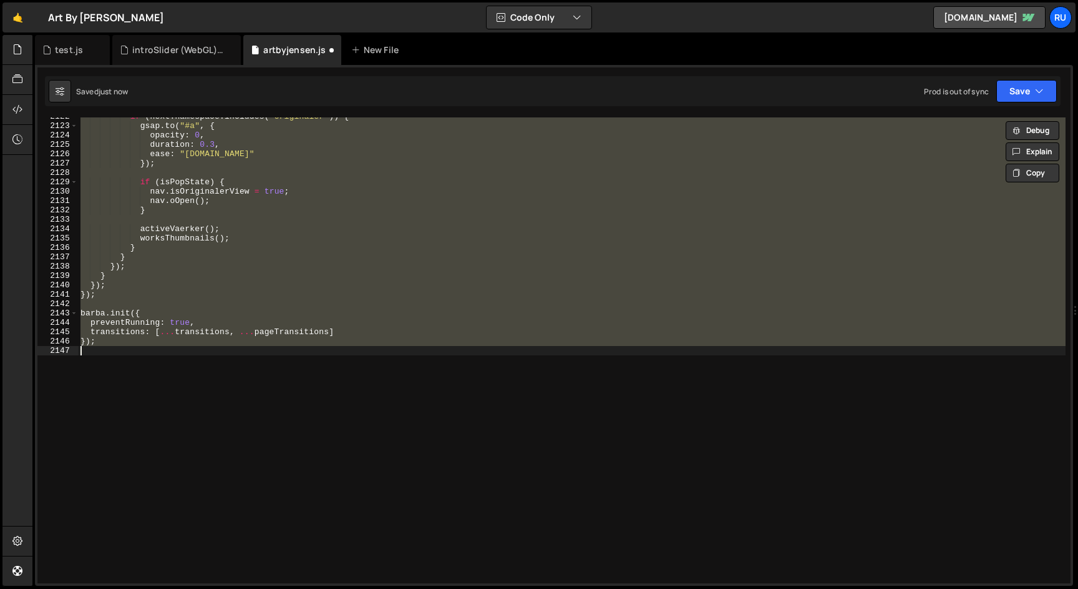
scroll to position [2483, 0]
type textarea "}, 0.46); },"
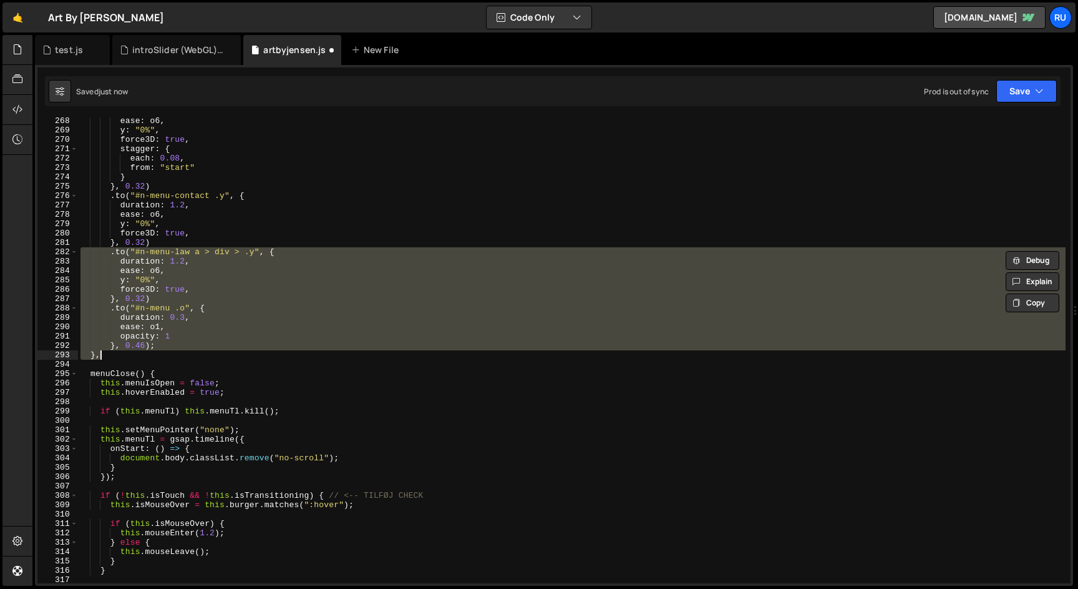
click at [119, 359] on div "ease : o6 , y : "0%" , force3D : true , stagger : { each : 0.08 , from : "start…" at bounding box center [572, 358] width 988 height 484
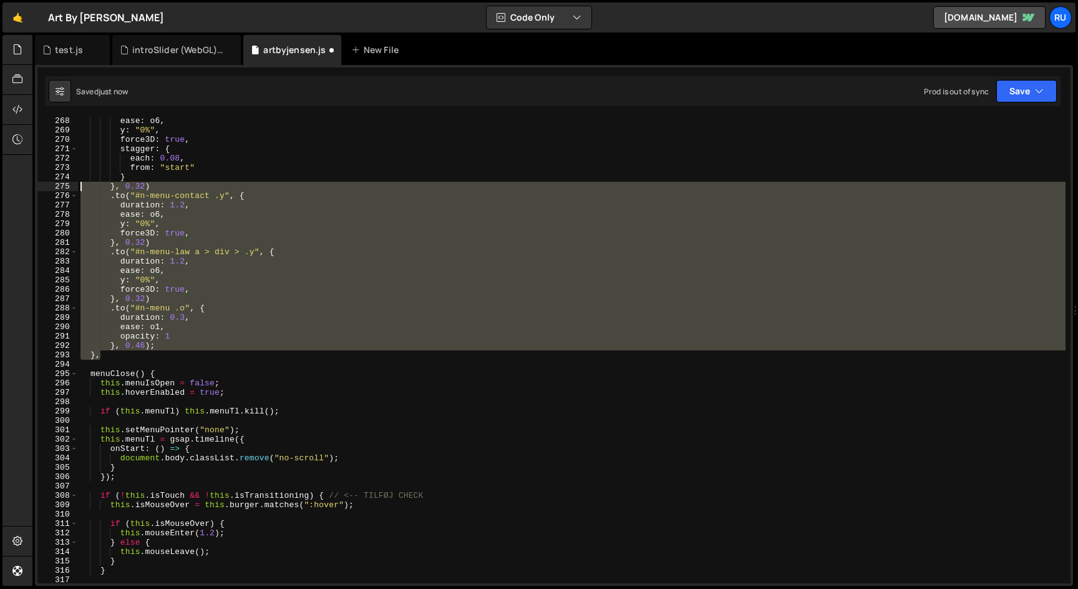
drag, startPoint x: 117, startPoint y: 356, endPoint x: 35, endPoint y: 185, distance: 189.2
click at [35, 185] on div "268 269 270 271 272 273 274 275 276 277 278 279 280 281 282 283 284 285 286 287…" at bounding box center [554, 325] width 1038 height 520
paste textarea "},"
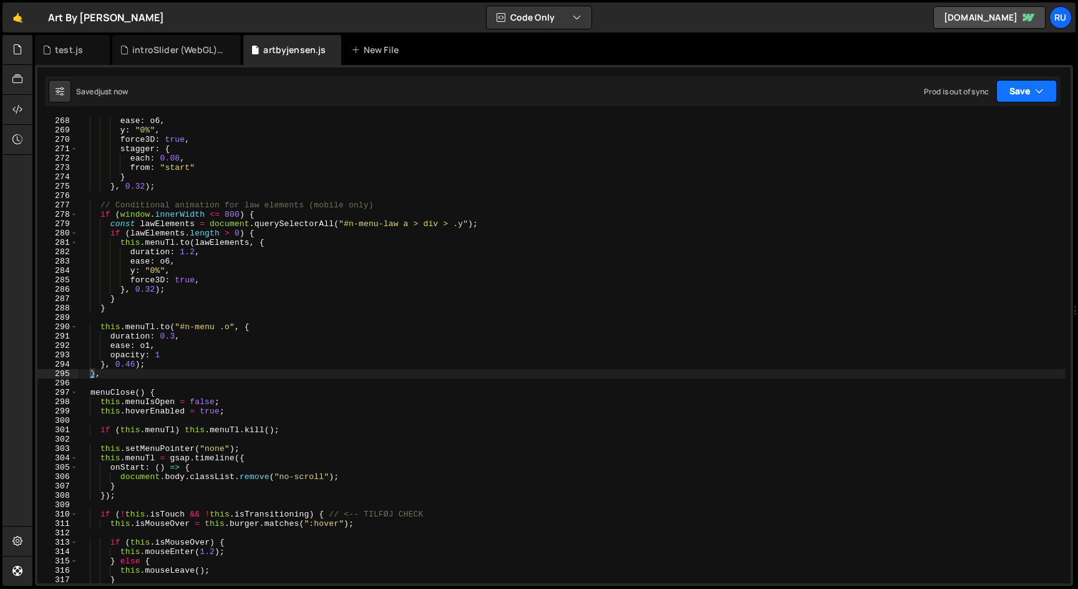
click at [1017, 94] on button "Save" at bounding box center [1027, 91] width 61 height 22
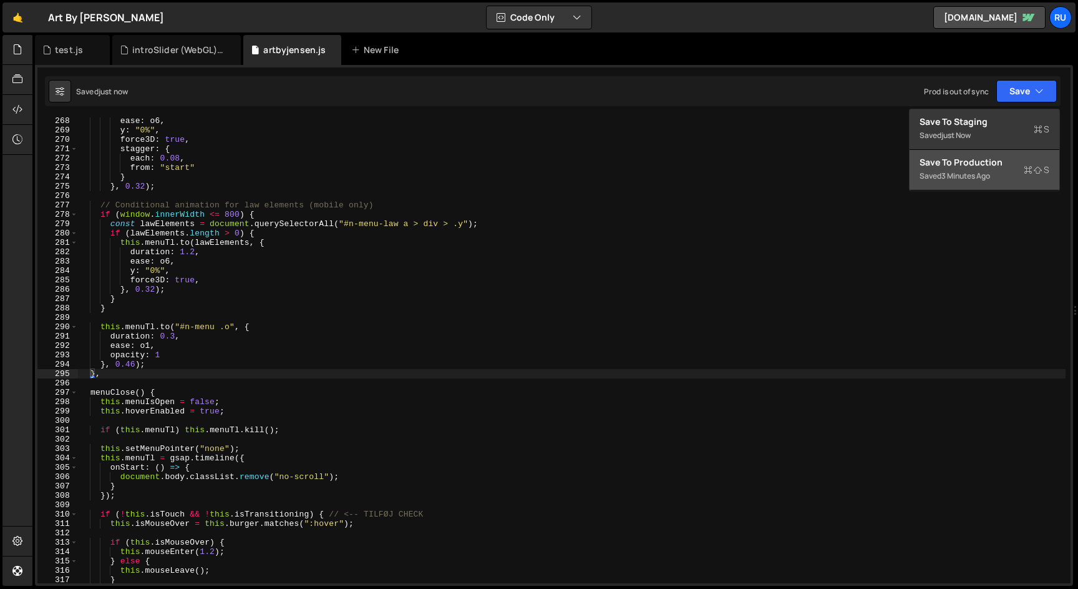
click at [1015, 160] on div "Save to Production S" at bounding box center [985, 162] width 130 height 12
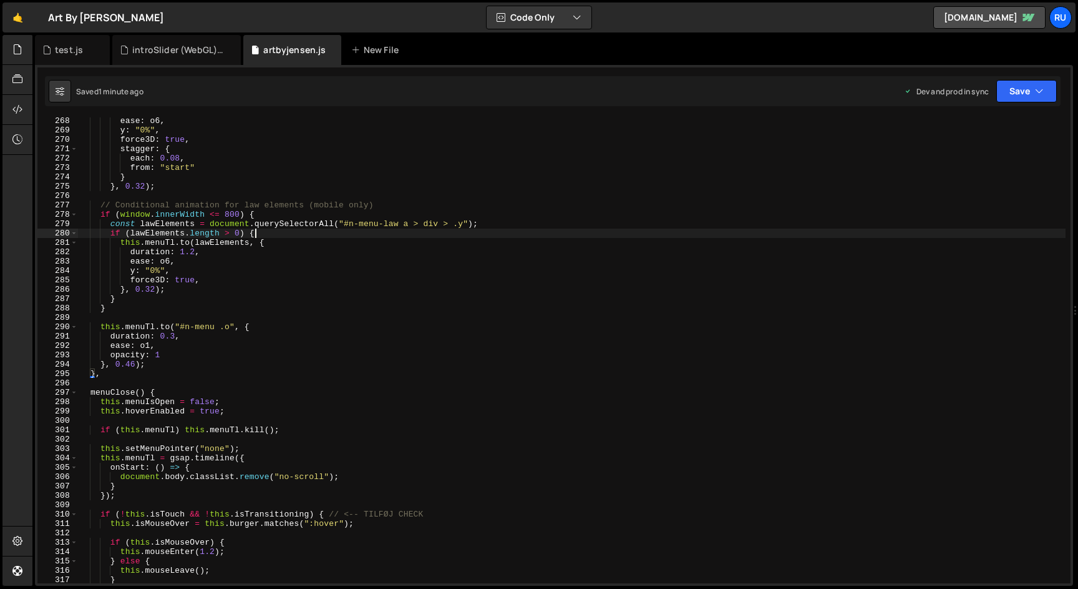
click at [257, 229] on div "ease : o6 , y : "0%" , force3D : true , stagger : { each : 0.08 , from : "start…" at bounding box center [572, 358] width 988 height 484
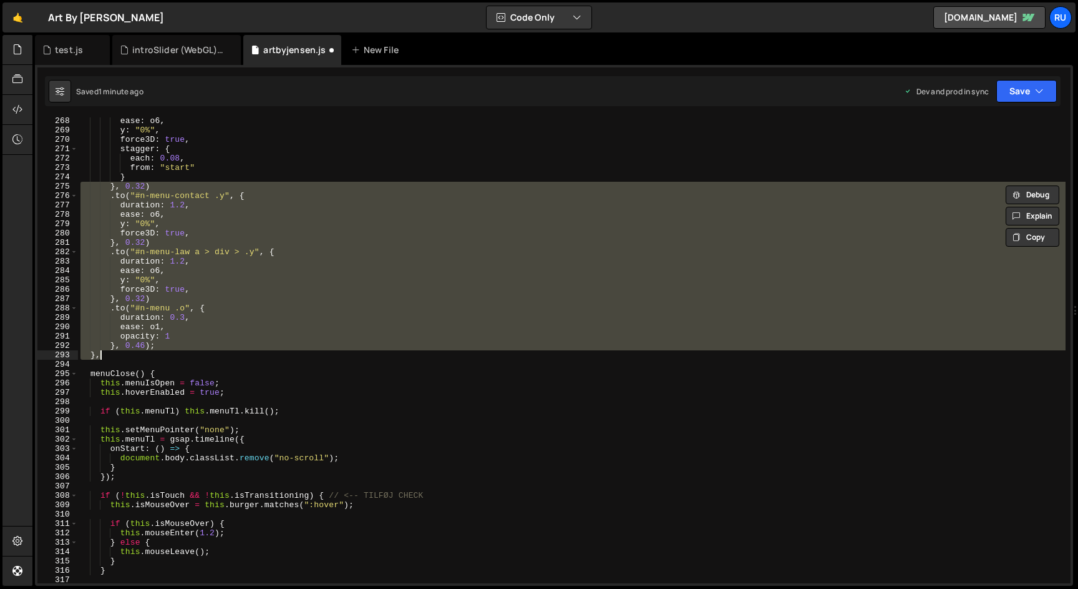
type textarea "});"
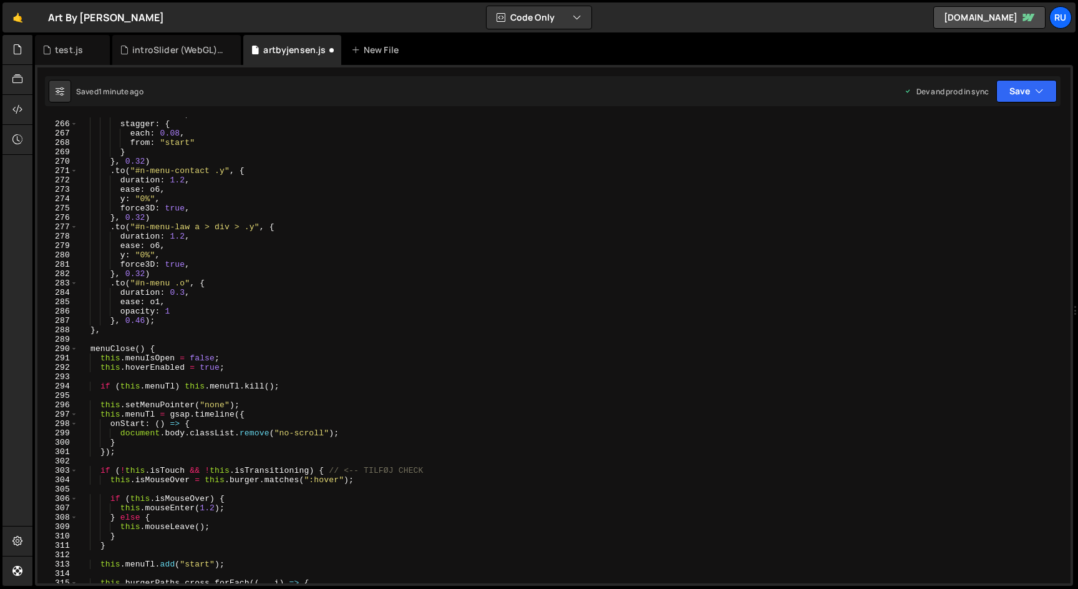
scroll to position [2579, 0]
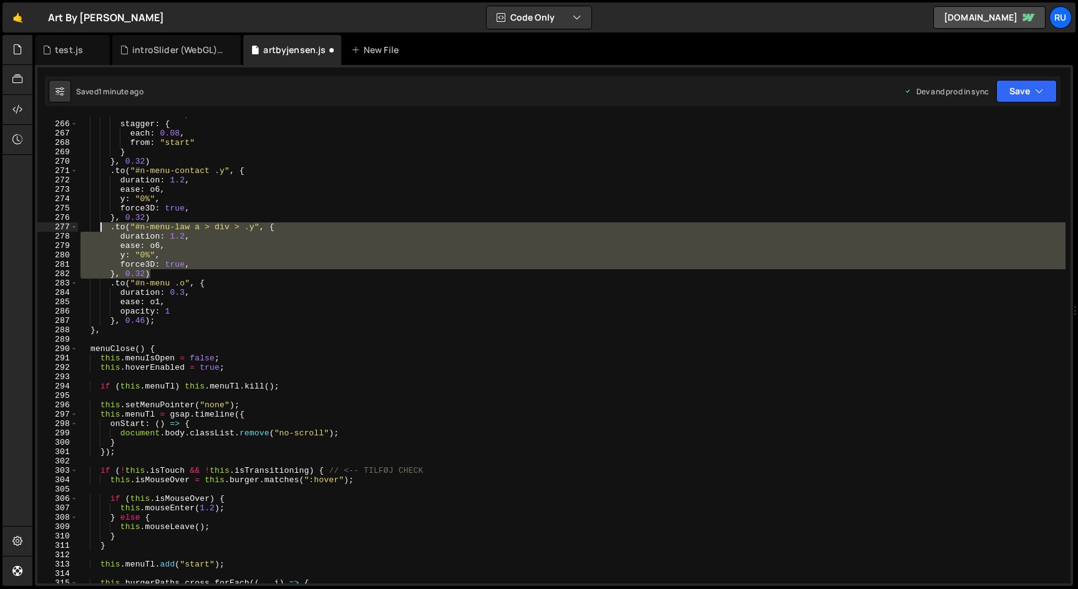
drag, startPoint x: 154, startPoint y: 276, endPoint x: 99, endPoint y: 223, distance: 76.4
click at [99, 223] on div "force3D : true , stagger : { each : 0.08 , from : "start" } } , 0.32 ) . to ( "…" at bounding box center [572, 352] width 988 height 484
paste textarea "}, 0.32)"
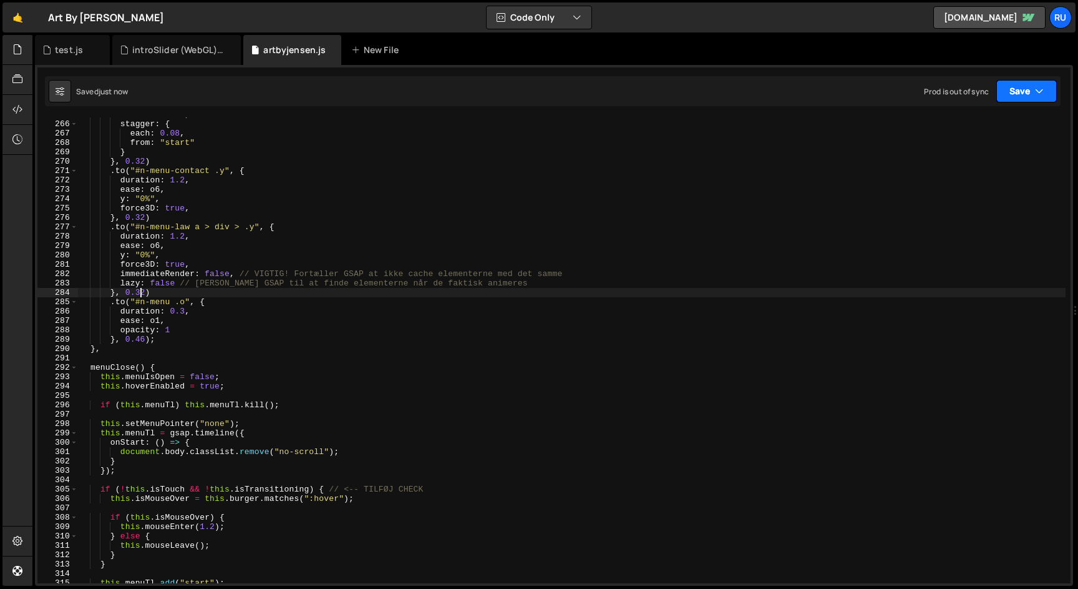
click at [1018, 85] on button "Save" at bounding box center [1027, 91] width 61 height 22
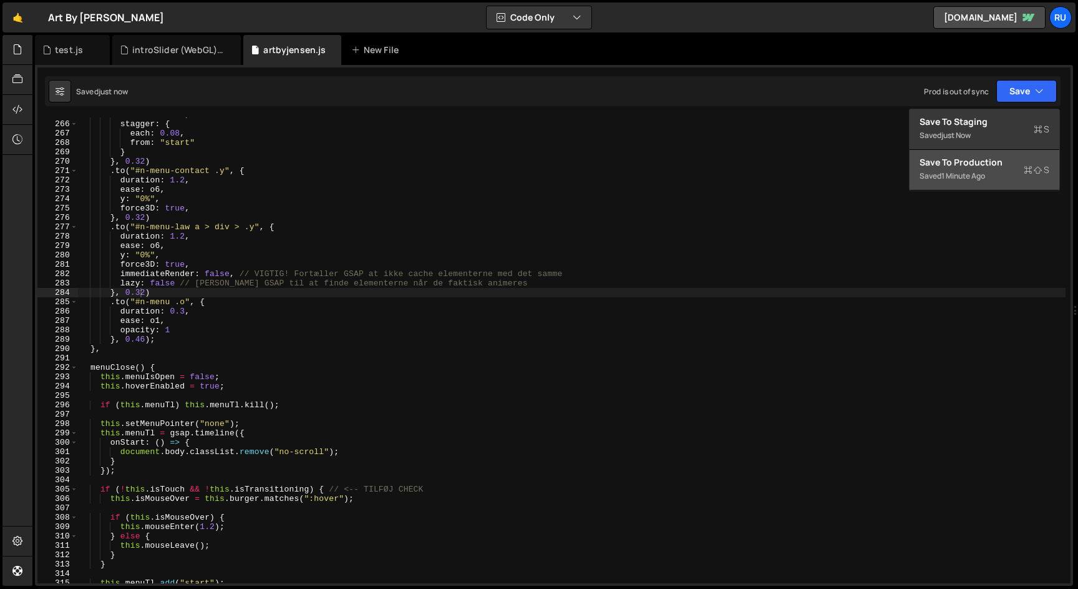
click at [1012, 160] on div "Save to Production S" at bounding box center [985, 162] width 130 height 12
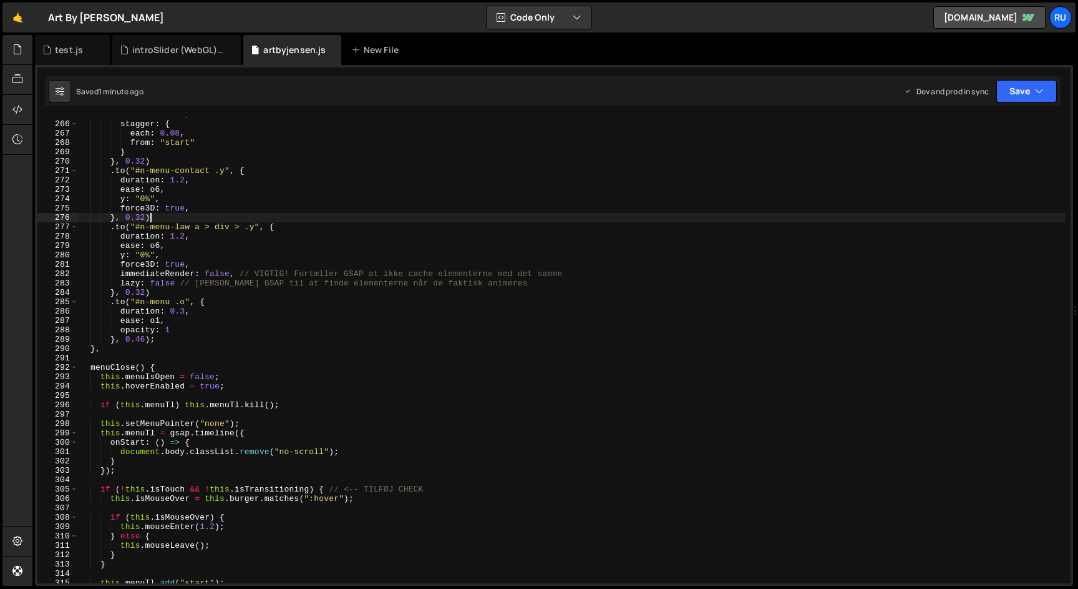
click at [218, 222] on div "force3D : true , stagger : { each : 0.08 , from : "start" } } , 0.32 ) . to ( "…" at bounding box center [572, 352] width 988 height 484
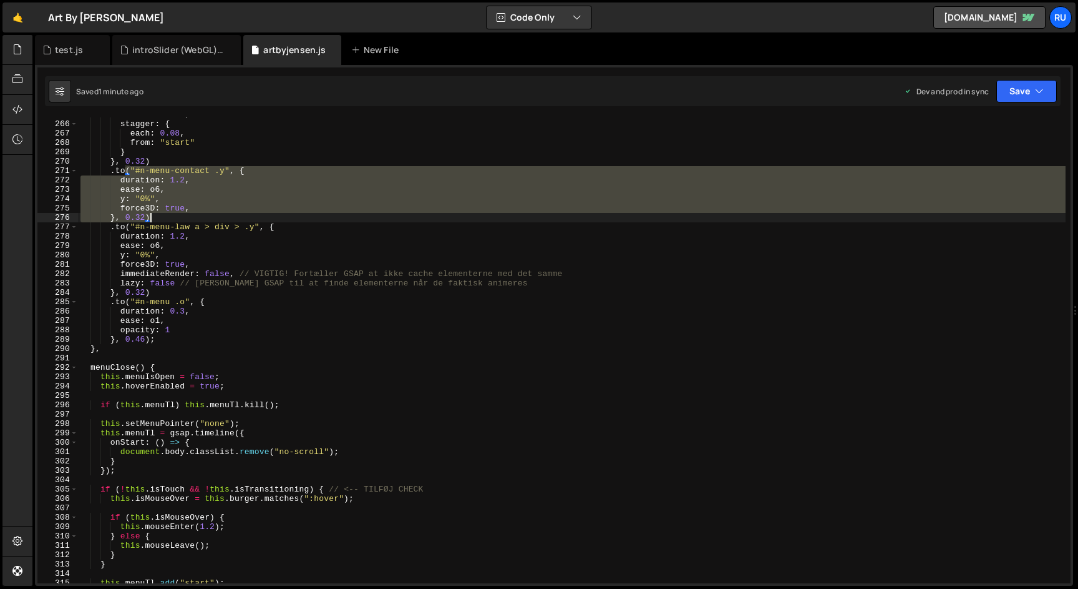
click at [218, 222] on div "force3D : true , stagger : { each : 0.08 , from : "start" } } , 0.32 ) . to ( "…" at bounding box center [572, 352] width 988 height 484
click at [218, 225] on div "force3D : true , stagger : { each : 0.08 , from : "start" } } , 0.32 ) . to ( "…" at bounding box center [572, 352] width 988 height 484
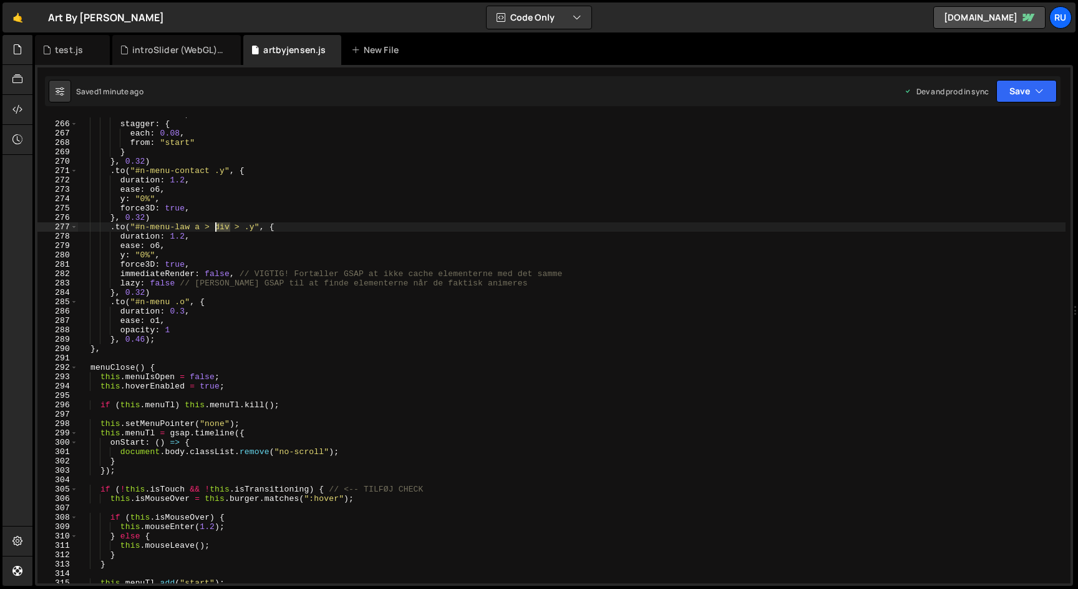
click at [218, 225] on div "force3D : true , stagger : { each : 0.08 , from : "start" } } , 0.32 ) . to ( "…" at bounding box center [572, 352] width 988 height 484
type textarea ".to("#n-menu-law a > .y_ > .y", {"
click at [1030, 95] on button "Save" at bounding box center [1027, 91] width 61 height 22
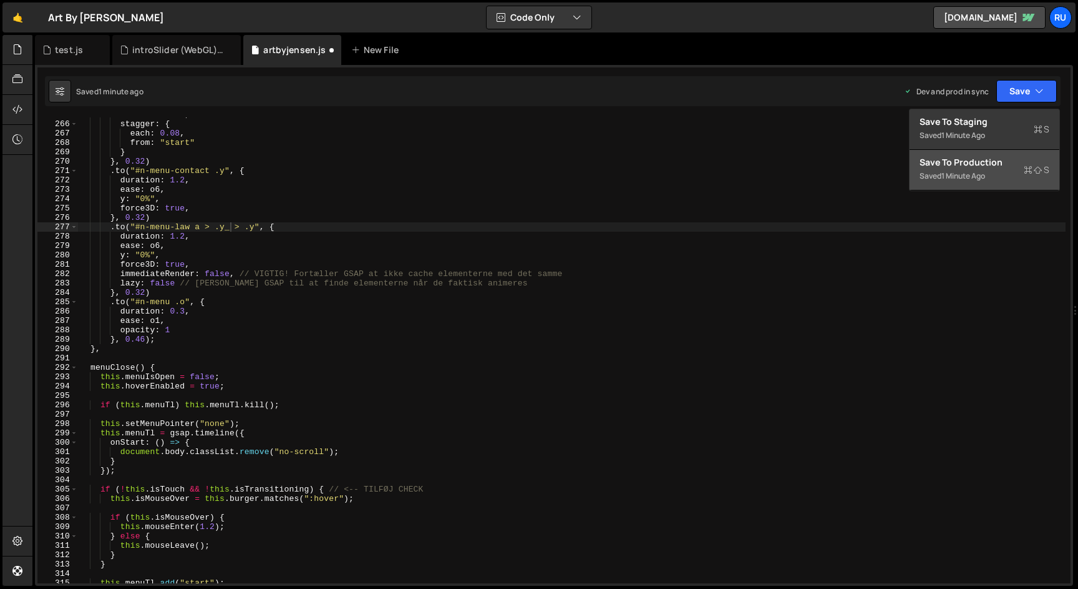
click at [1020, 159] on div "Save to Production S" at bounding box center [985, 162] width 130 height 12
